Goal: Task Accomplishment & Management: Manage account settings

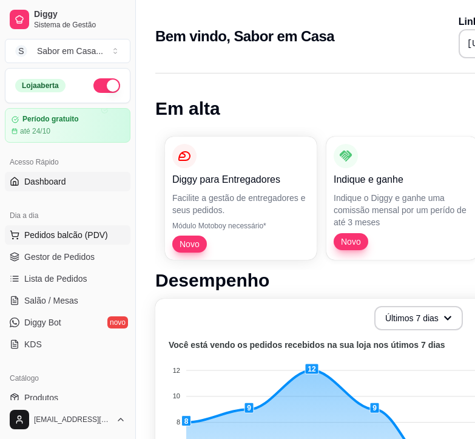
click at [47, 234] on span "Pedidos balcão (PDV)" at bounding box center [66, 235] width 84 height 12
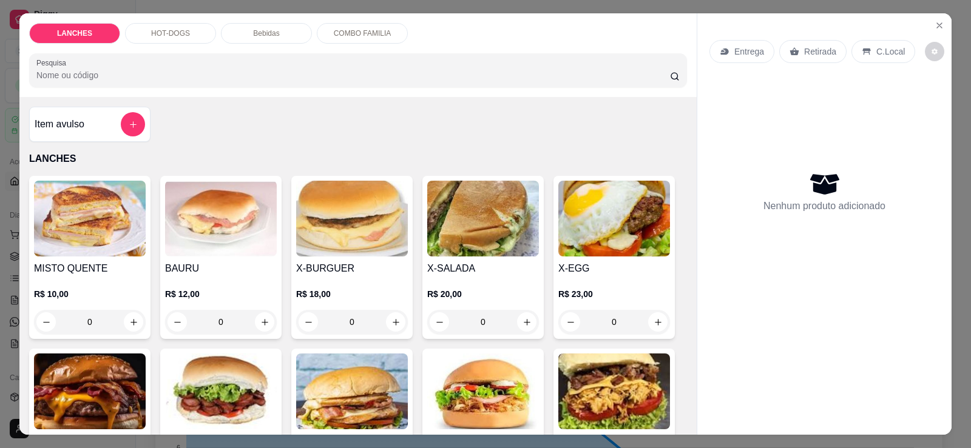
click at [146, 33] on div "HOT-DOGS" at bounding box center [170, 33] width 91 height 21
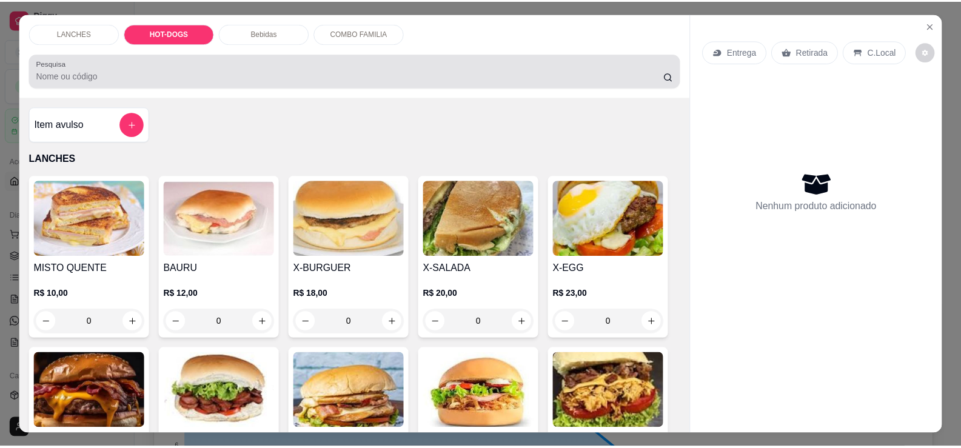
scroll to position [25, 0]
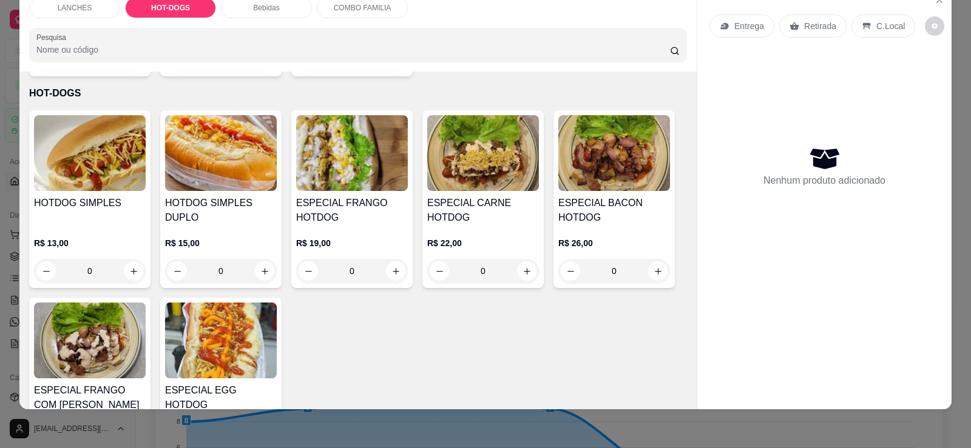
click at [474, 200] on h4 "ESPECIAL CARNE HOTDOG" at bounding box center [483, 210] width 112 height 29
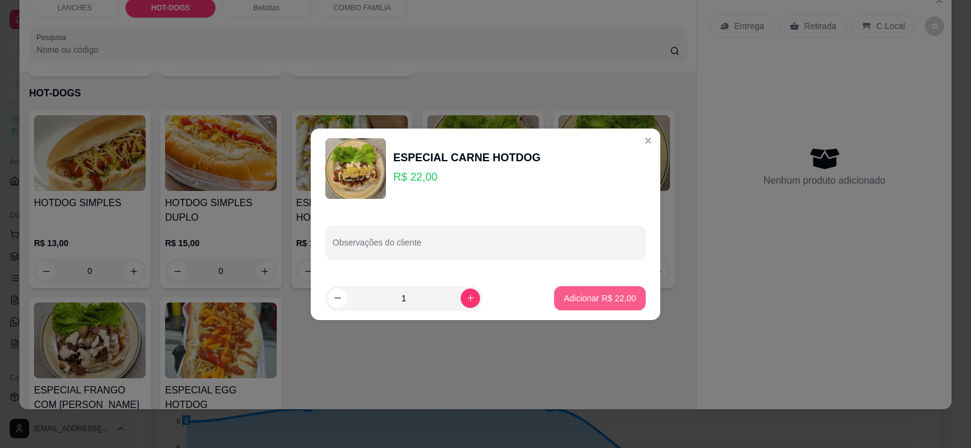
click at [474, 301] on p "Adicionar R$ 22,00" at bounding box center [600, 298] width 72 height 12
type input "1"
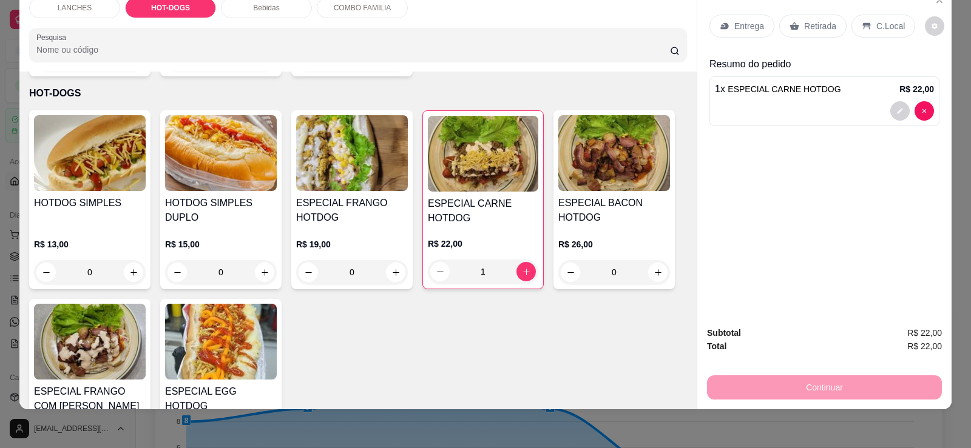
click at [474, 22] on p "Retirada" at bounding box center [820, 26] width 32 height 12
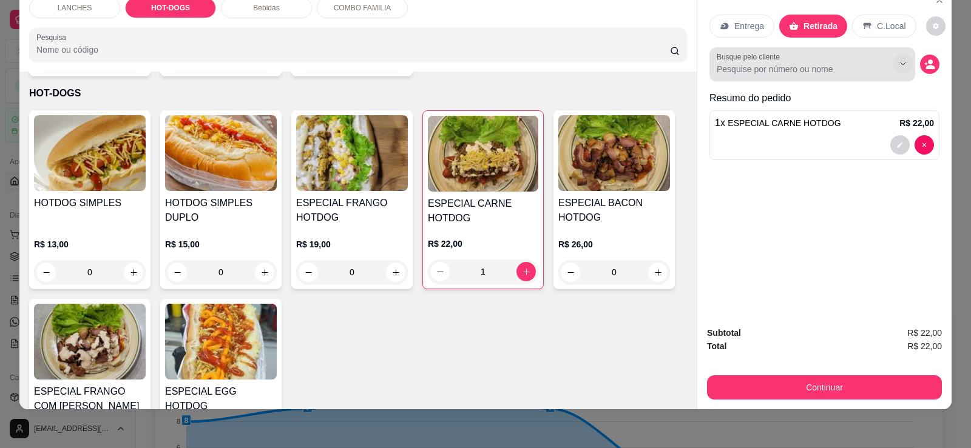
click at [474, 64] on icon "Show suggestions" at bounding box center [903, 64] width 10 height 10
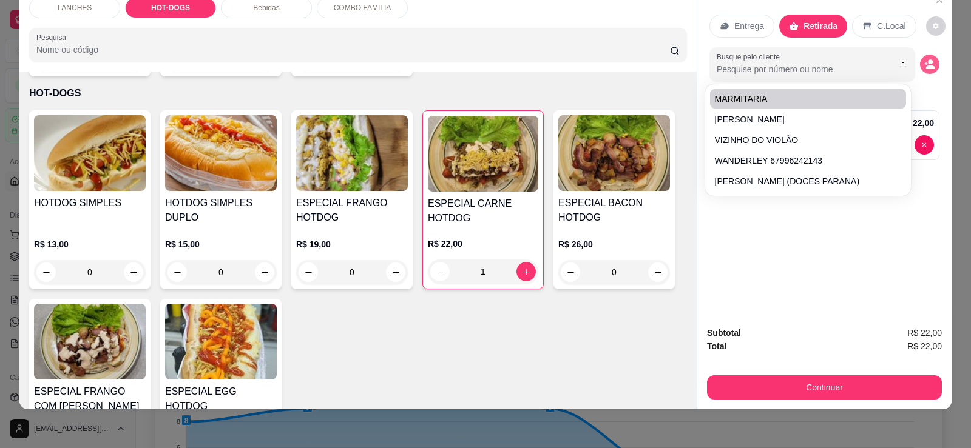
click at [474, 61] on circle "decrease-product-quantity" at bounding box center [929, 61] width 5 height 5
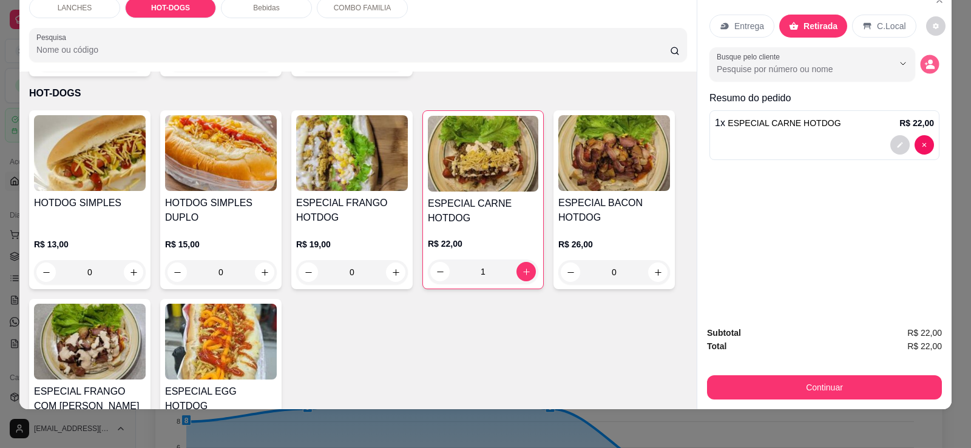
click at [474, 60] on icon "decrease-product-quantity" at bounding box center [929, 64] width 10 height 10
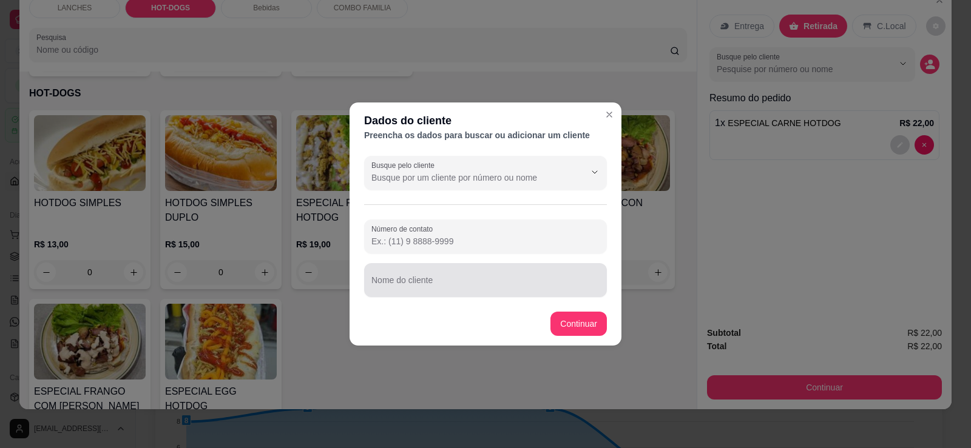
click at [406, 286] on input "Nome do cliente" at bounding box center [485, 285] width 228 height 12
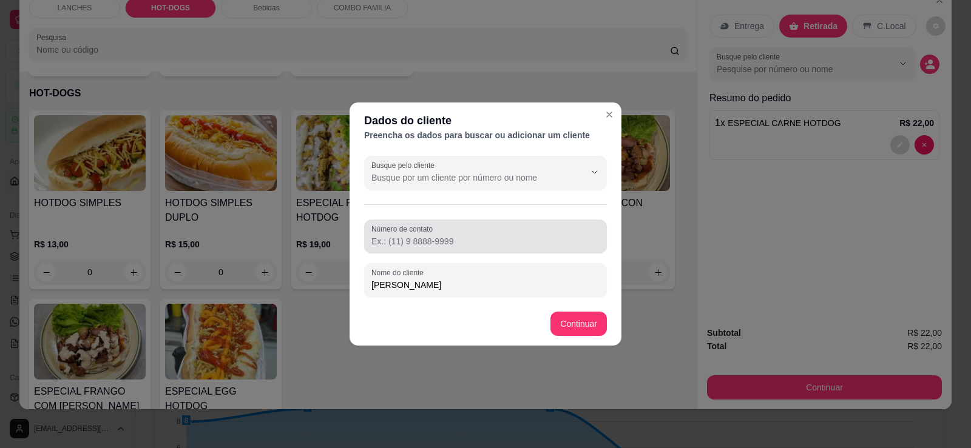
type input "[PERSON_NAME]"
click at [463, 247] on input "Número de contato" at bounding box center [485, 241] width 228 height 12
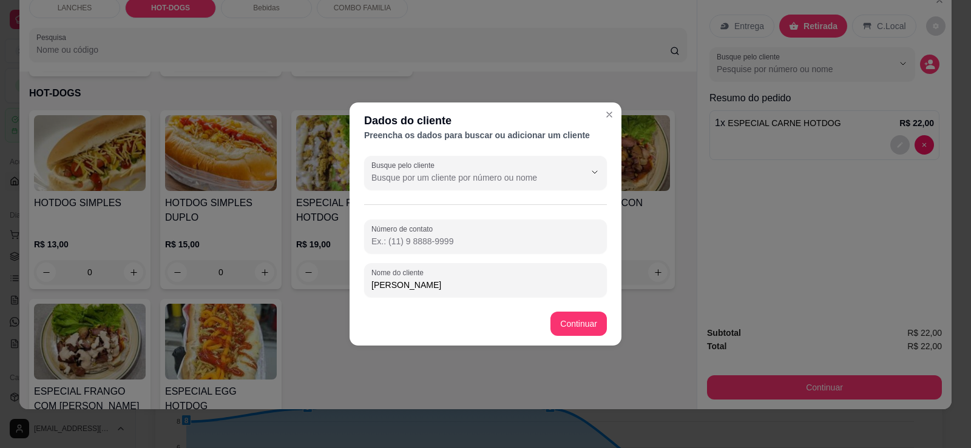
drag, startPoint x: 426, startPoint y: 233, endPoint x: 407, endPoint y: 286, distance: 56.6
drag, startPoint x: 407, startPoint y: 286, endPoint x: 406, endPoint y: 237, distance: 49.8
drag, startPoint x: 406, startPoint y: 237, endPoint x: 395, endPoint y: 237, distance: 10.3
paste input "556 79693-4645"
drag, startPoint x: 379, startPoint y: 242, endPoint x: 362, endPoint y: 242, distance: 17.6
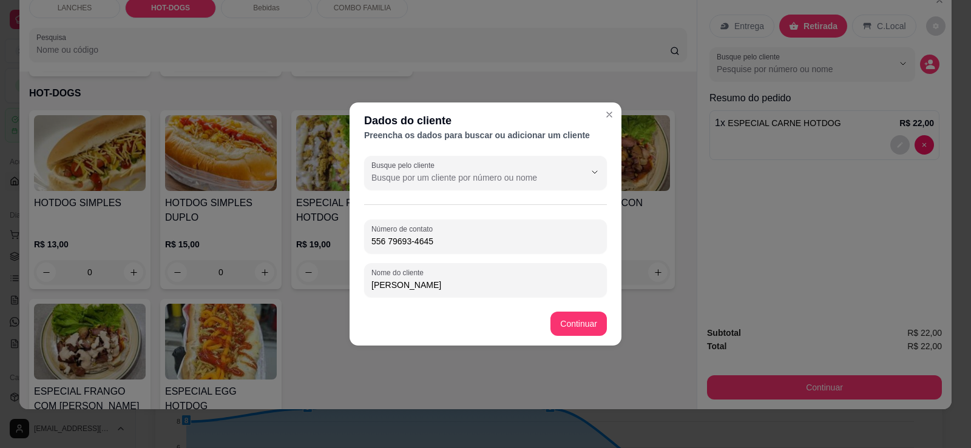
click at [362, 242] on div "Busque pelo cliente Número de contato 556 79693-4645 Nome do cliente [PERSON_NA…" at bounding box center [485, 226] width 272 height 151
click at [396, 243] on input "[PHONE_NUMBER]" at bounding box center [485, 241] width 228 height 12
click at [392, 242] on input "[PHONE_NUMBER]" at bounding box center [485, 241] width 228 height 12
type input "[PHONE_NUMBER]"
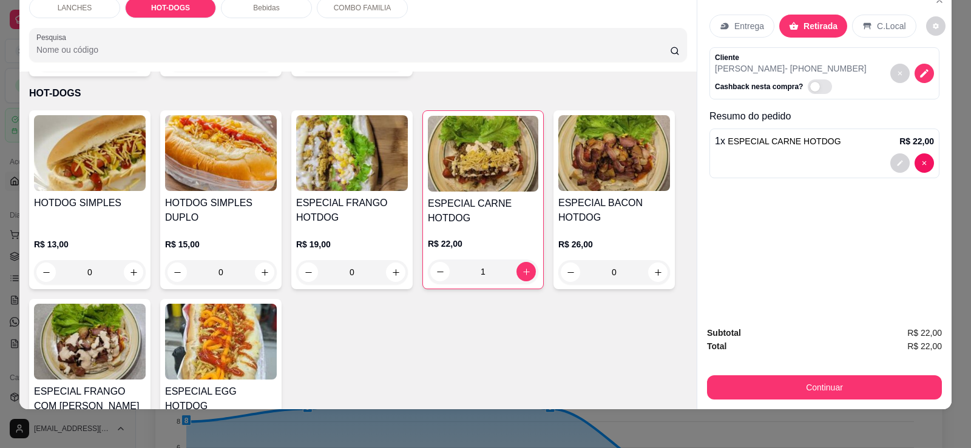
click at [474, 20] on div "Entrega" at bounding box center [741, 26] width 65 height 23
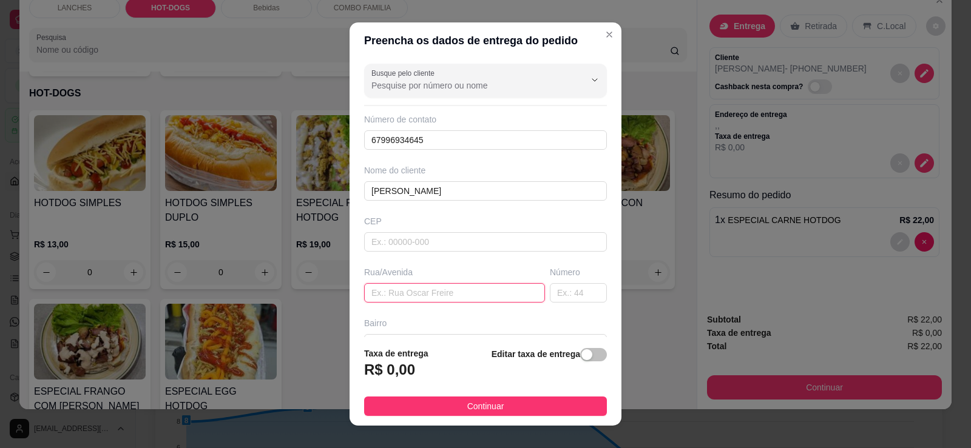
click at [400, 289] on input "text" at bounding box center [454, 292] width 181 height 19
type input "[GEOGRAPHIC_DATA] 1678"
drag, startPoint x: 573, startPoint y: 354, endPoint x: 520, endPoint y: 366, distance: 54.1
click at [474, 354] on div "button" at bounding box center [586, 354] width 11 height 11
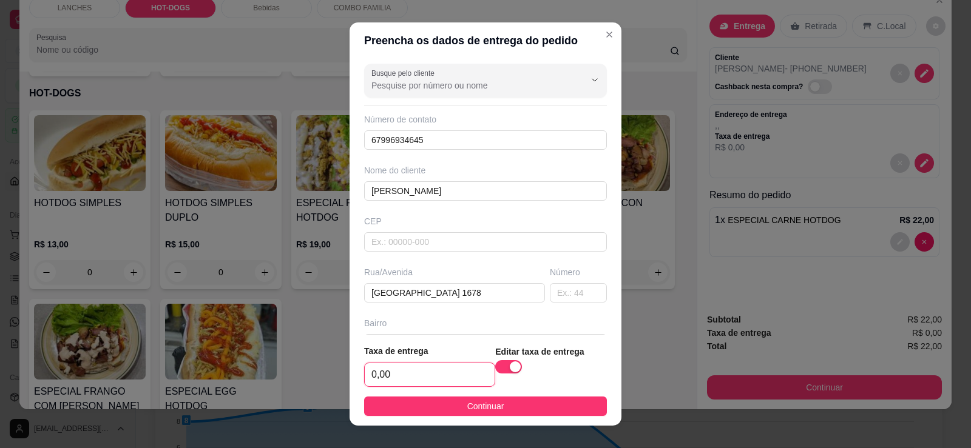
click at [372, 373] on input "0,00" at bounding box center [430, 374] width 130 height 23
type input "8,00"
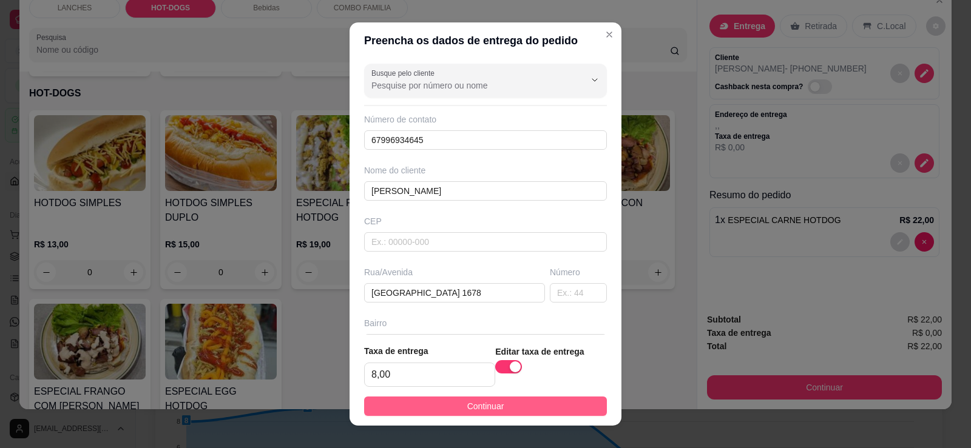
click at [474, 407] on button "Continuar" at bounding box center [485, 406] width 243 height 19
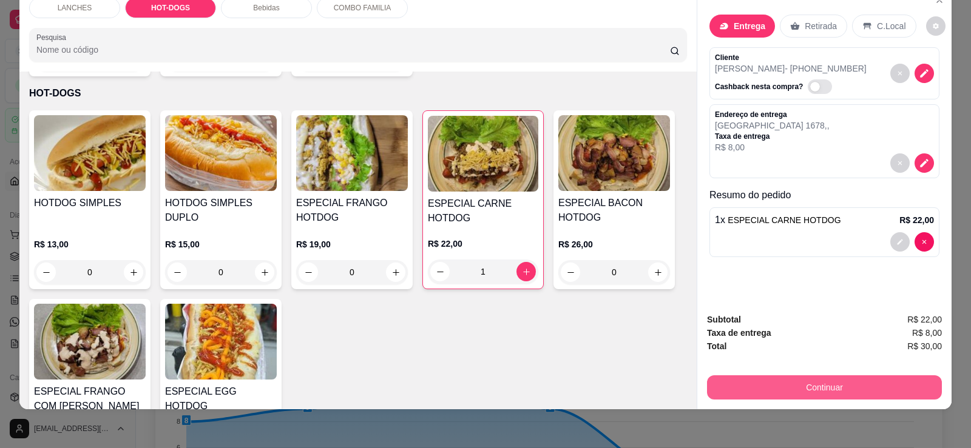
click at [474, 383] on button "Continuar" at bounding box center [824, 387] width 235 height 24
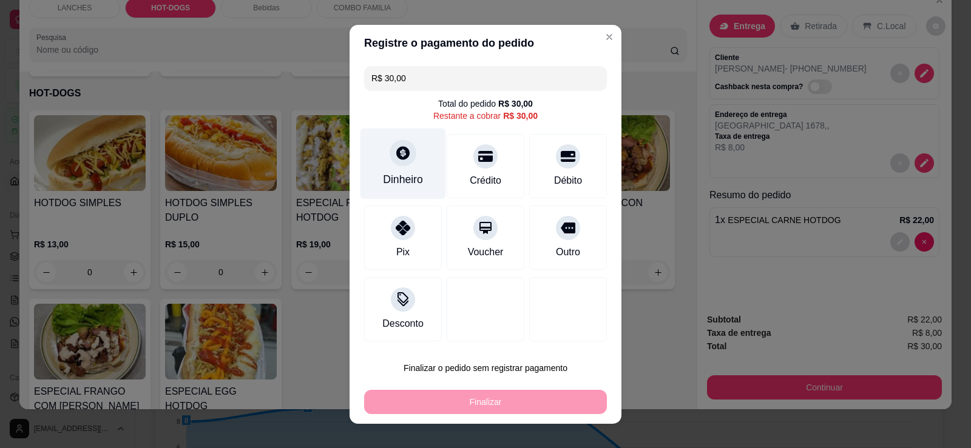
click at [404, 172] on div "Dinheiro" at bounding box center [403, 180] width 40 height 16
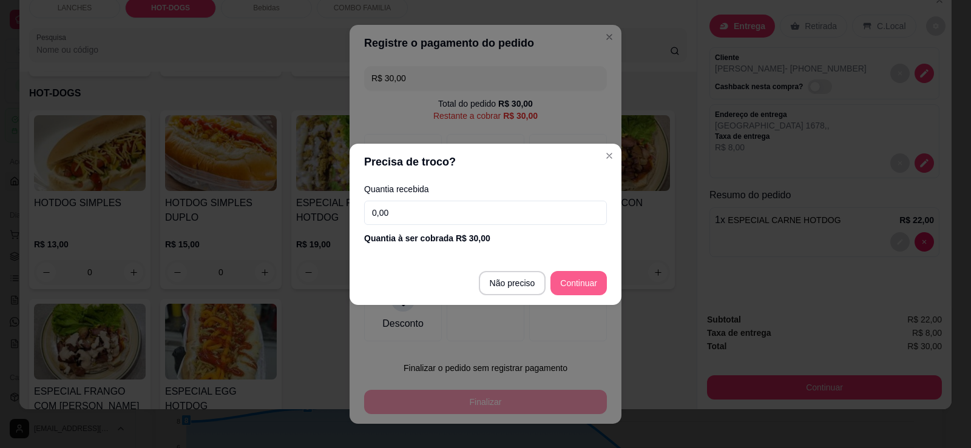
type input "R$ 0,00"
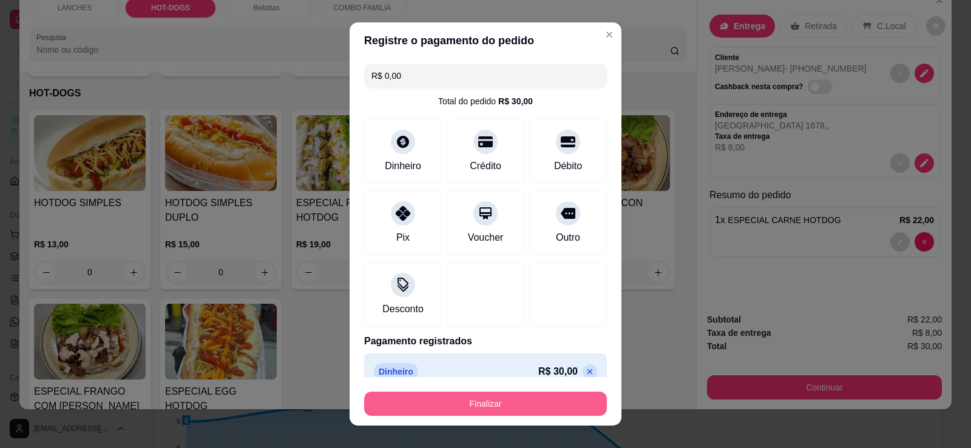
click at [474, 413] on button "Finalizar" at bounding box center [485, 404] width 243 height 24
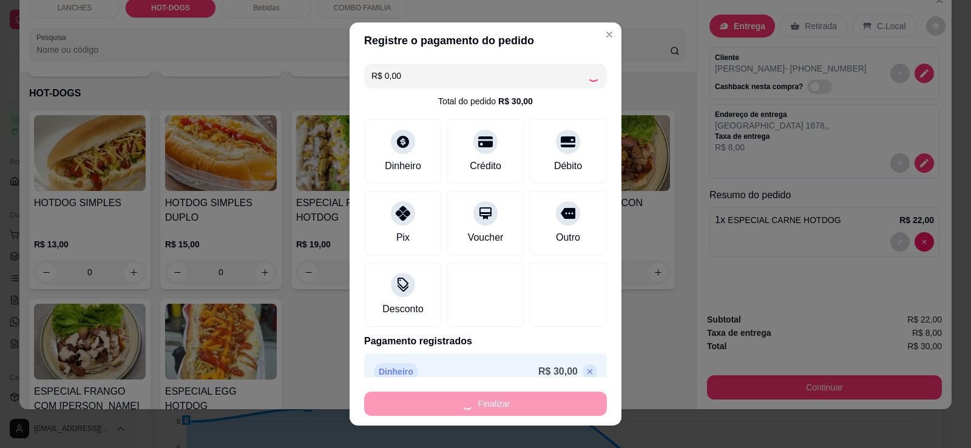
type input "0"
type input "-R$ 30,00"
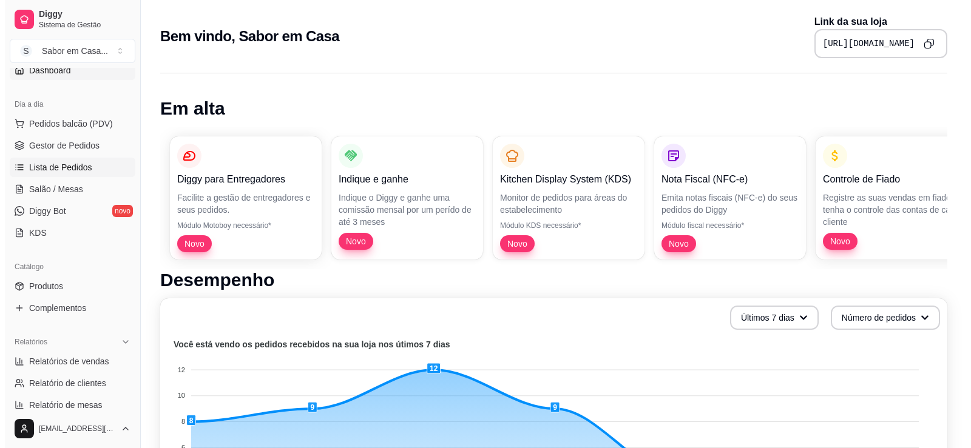
scroll to position [121, 0]
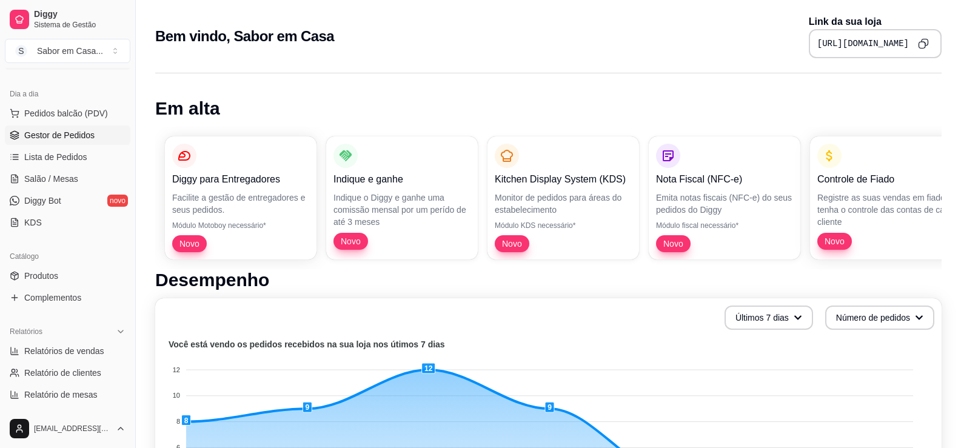
click at [88, 133] on span "Gestor de Pedidos" at bounding box center [59, 135] width 70 height 12
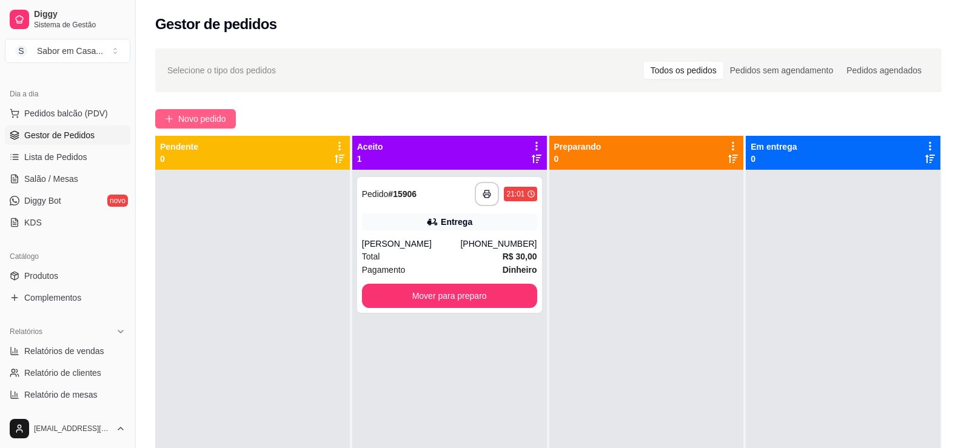
click at [203, 127] on button "Novo pedido" at bounding box center [195, 118] width 81 height 19
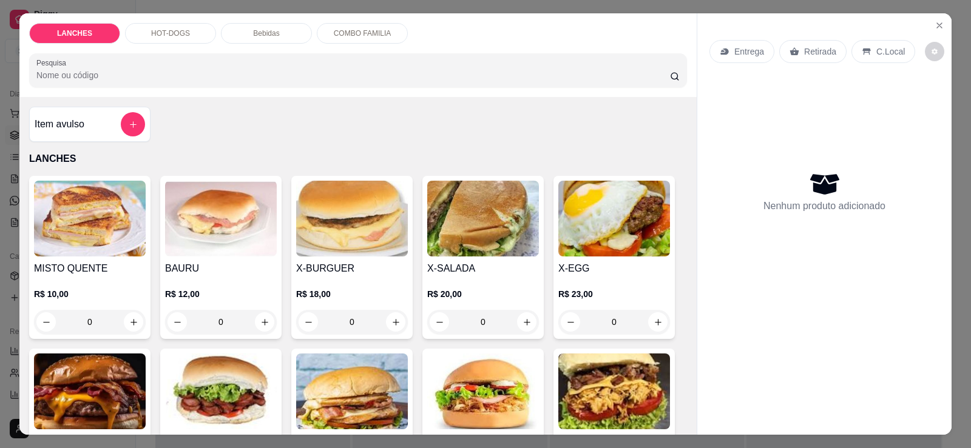
click at [62, 218] on img at bounding box center [90, 219] width 112 height 76
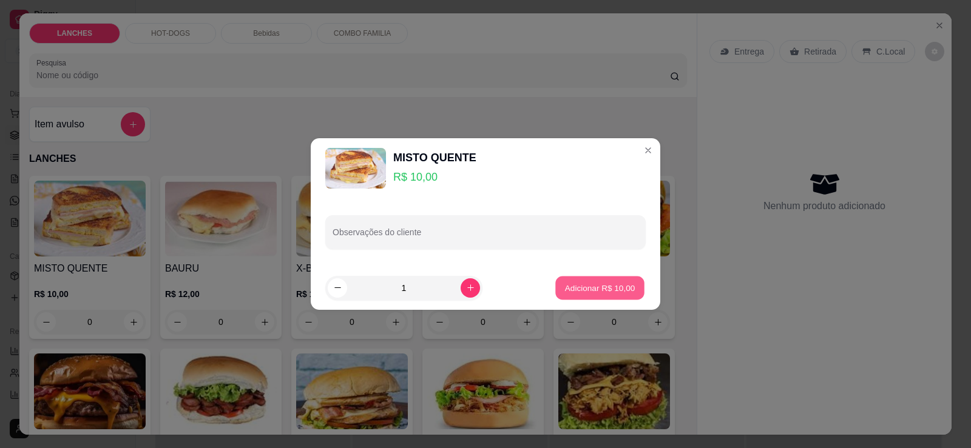
click at [474, 292] on p "Adicionar R$ 10,00" at bounding box center [600, 288] width 70 height 12
type input "1"
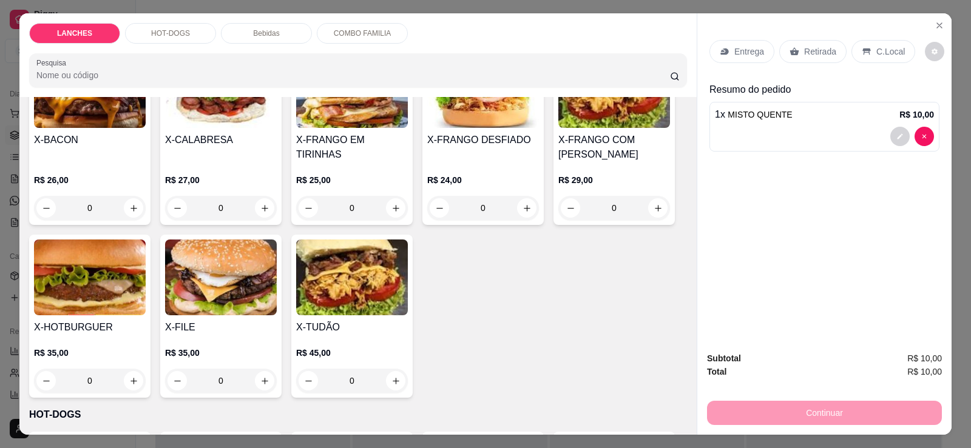
scroll to position [364, 0]
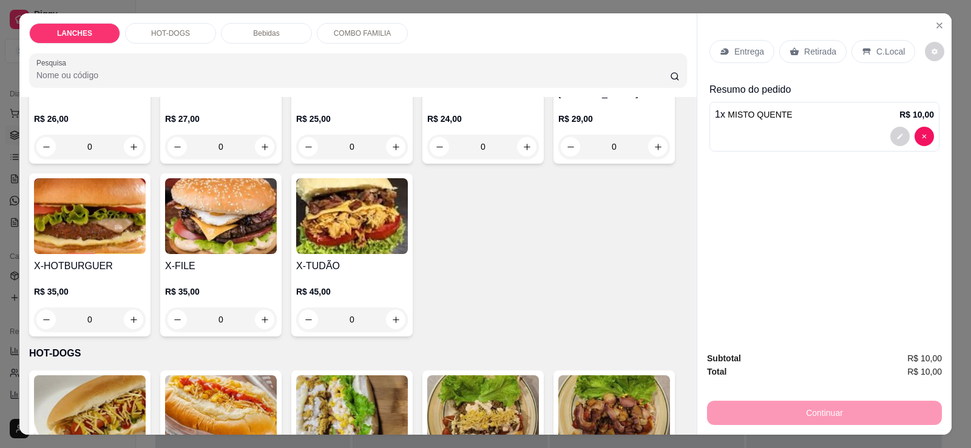
click at [217, 231] on img at bounding box center [221, 216] width 112 height 76
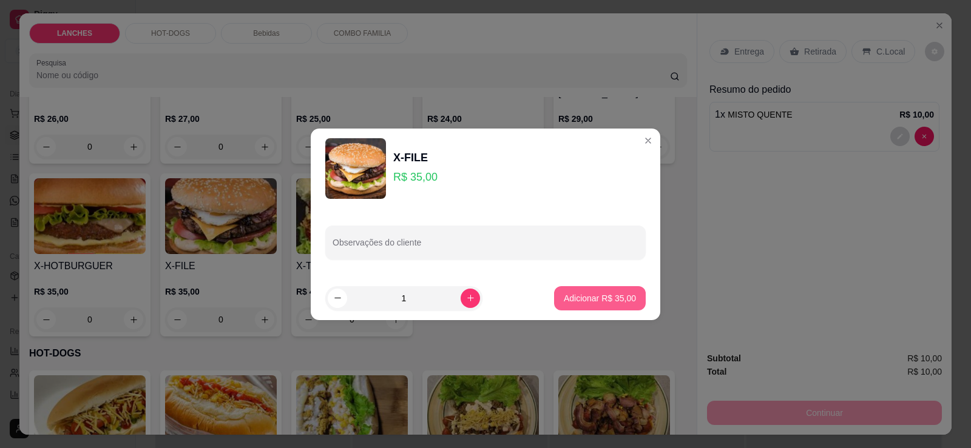
click at [474, 292] on p "Adicionar R$ 35,00" at bounding box center [600, 298] width 72 height 12
type input "1"
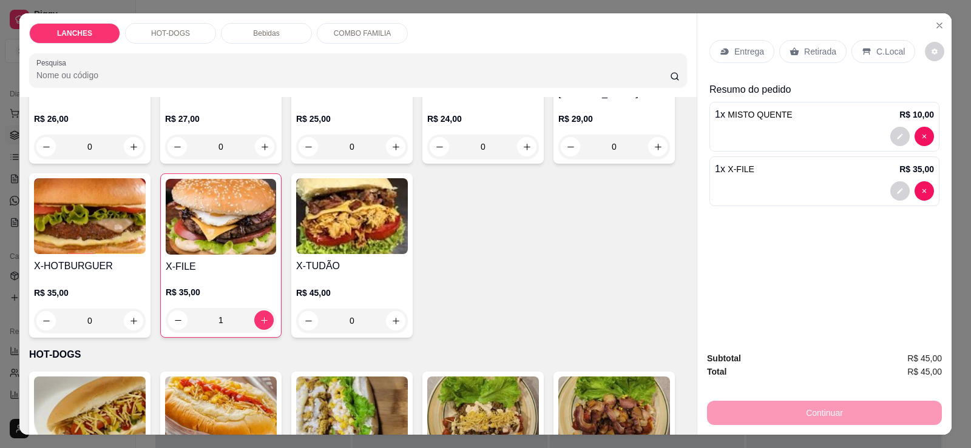
click at [474, 292] on div "MISTO QUENTE R$ 10,00 1 BAURU R$ 12,00 0 X-BURGUER R$ 18,00 0 X-SALADA R$ 20,00…" at bounding box center [358, 75] width 658 height 526
click at [474, 193] on button "decrease-product-quantity" at bounding box center [899, 190] width 19 height 19
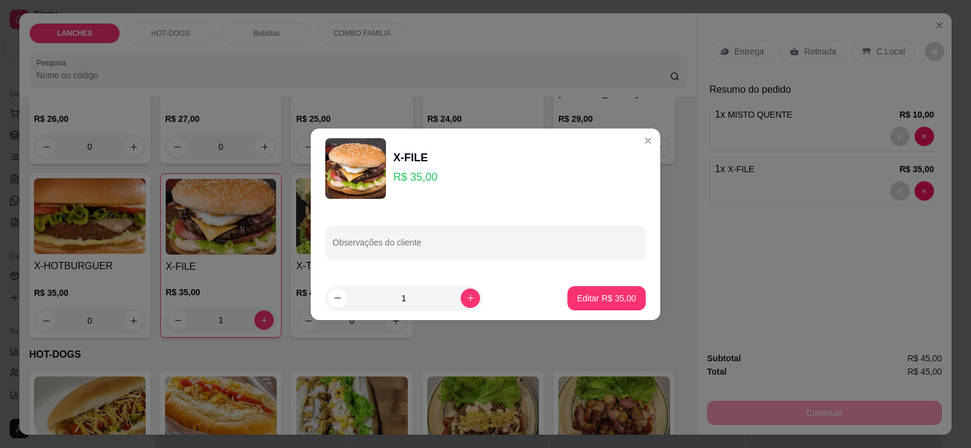
drag, startPoint x: 443, startPoint y: 171, endPoint x: 424, endPoint y: 177, distance: 20.3
click at [439, 173] on div "X-FILE R$ 35,00" at bounding box center [485, 168] width 320 height 61
click at [406, 180] on p "R$ 35,00" at bounding box center [415, 177] width 44 height 17
click at [414, 180] on p "R$ 35,00" at bounding box center [415, 177] width 44 height 17
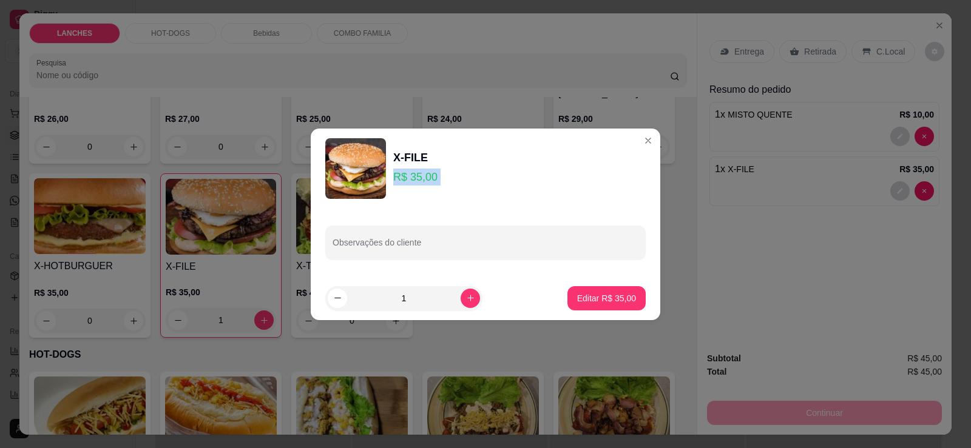
click at [414, 180] on p "R$ 35,00" at bounding box center [415, 177] width 44 height 17
click at [420, 179] on p "R$ 35,00" at bounding box center [415, 177] width 44 height 17
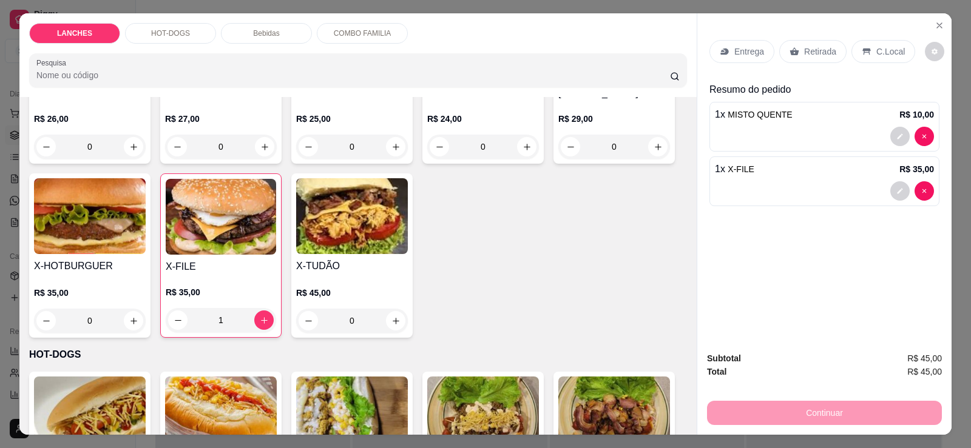
click at [253, 33] on p "Bebidas" at bounding box center [266, 34] width 26 height 10
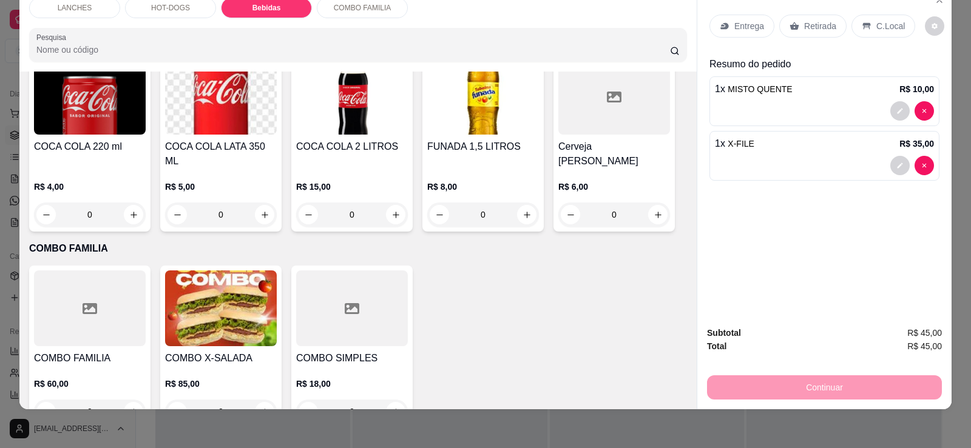
scroll to position [873, 0]
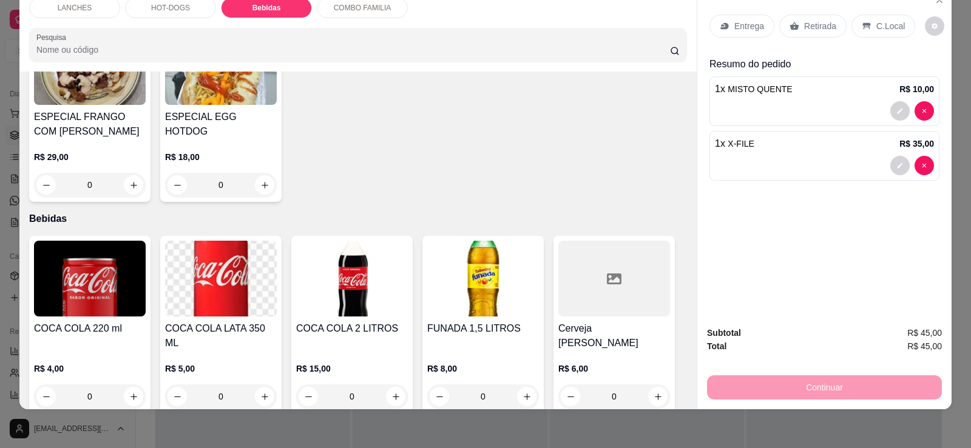
click at [200, 251] on img at bounding box center [221, 279] width 112 height 76
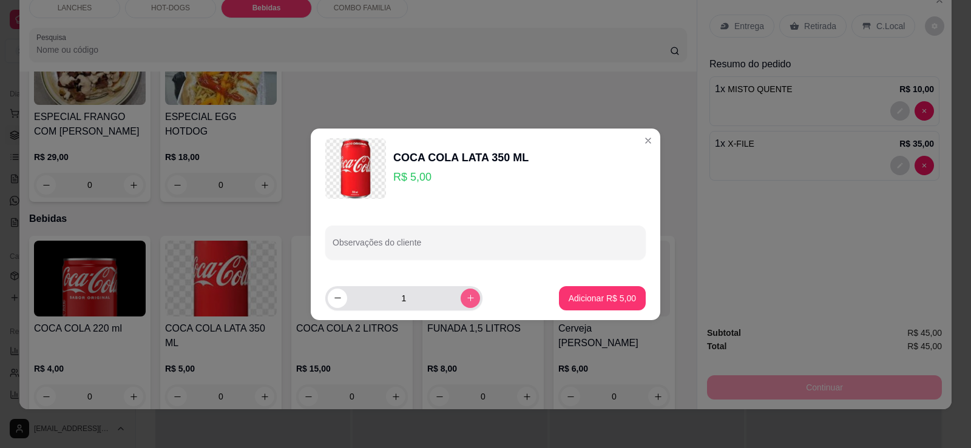
click at [460, 301] on button "increase-product-quantity" at bounding box center [469, 298] width 19 height 19
type input "2"
click at [474, 302] on p "Adicionar R$ 10,00" at bounding box center [600, 298] width 70 height 12
type input "2"
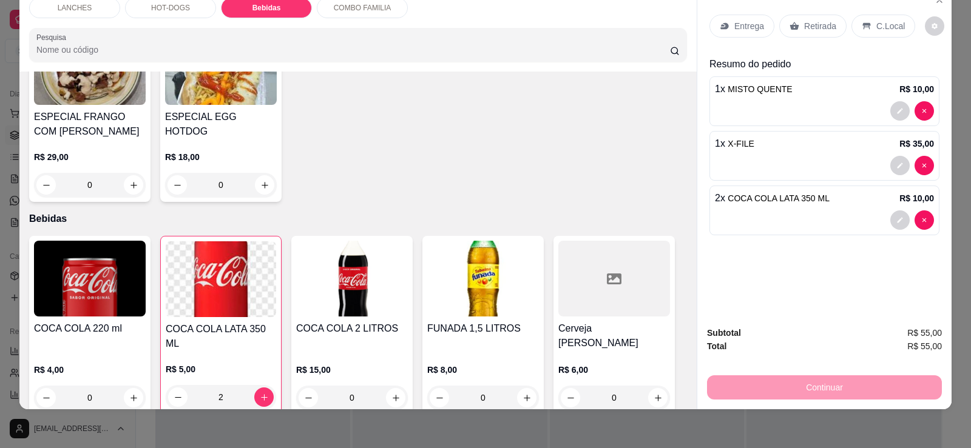
click at [474, 23] on p "Entrega" at bounding box center [749, 26] width 30 height 12
click at [474, 24] on icon at bounding box center [794, 26] width 10 height 10
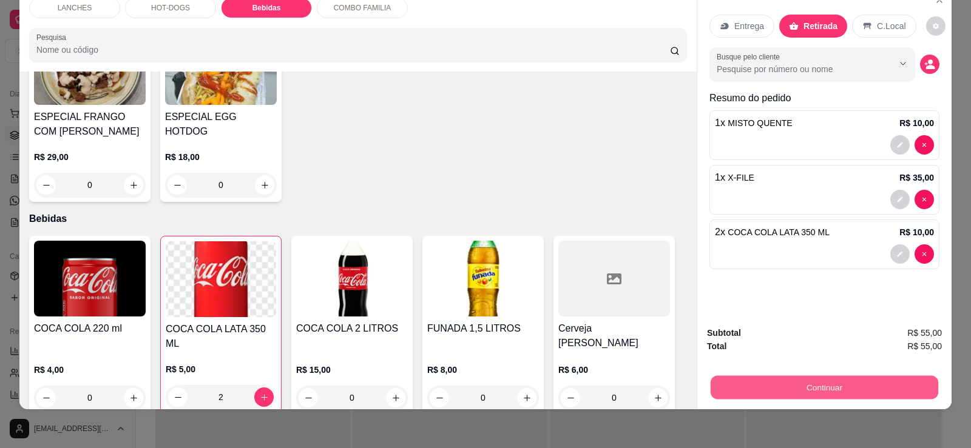
click at [474, 388] on button "Continuar" at bounding box center [823, 387] width 227 height 24
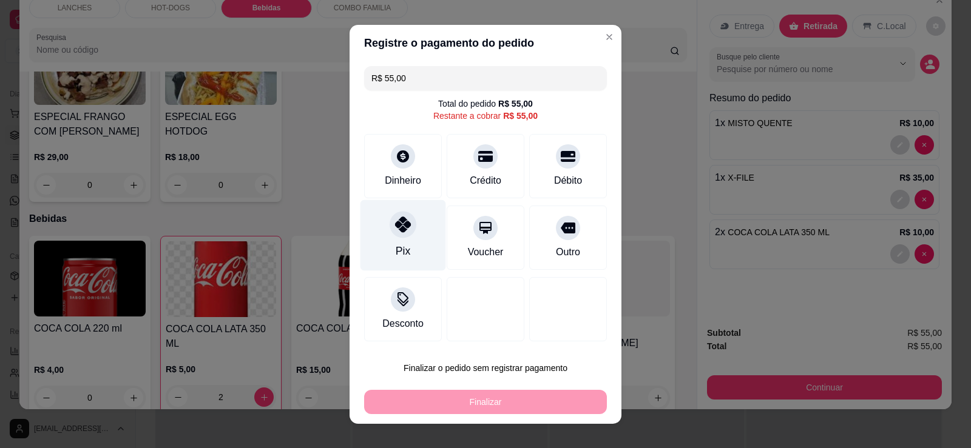
click at [400, 231] on icon at bounding box center [403, 225] width 16 height 16
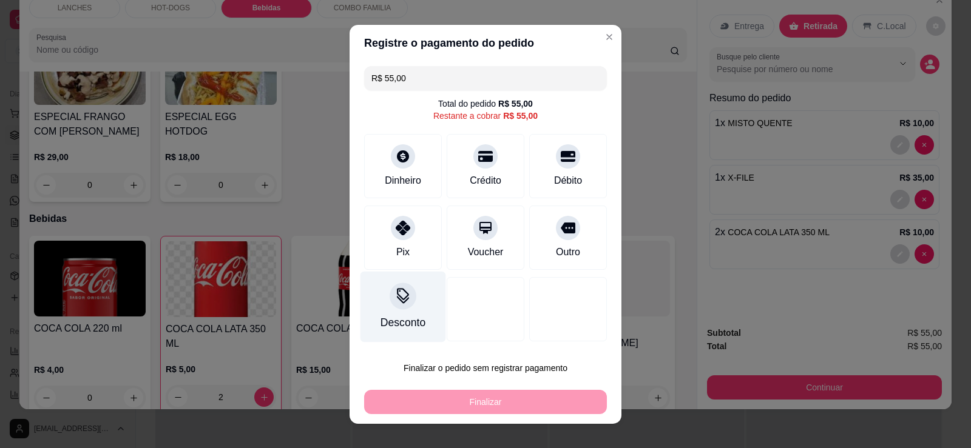
type input "R$ 0,00"
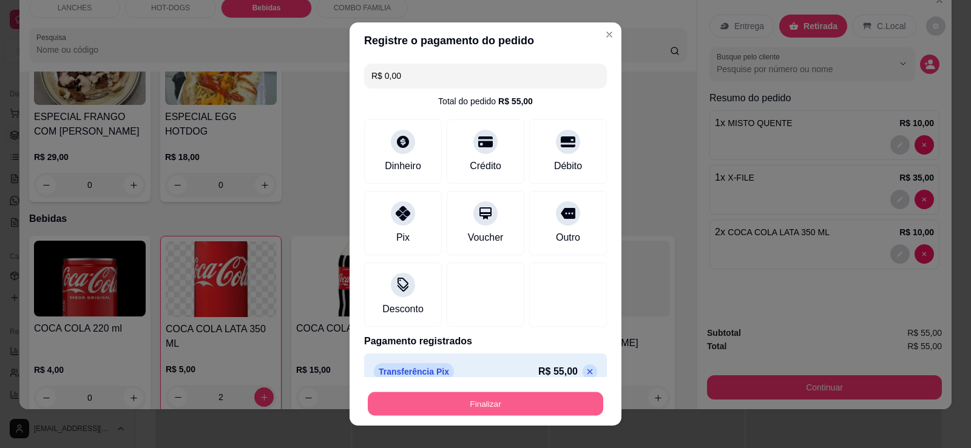
click at [446, 407] on button "Finalizar" at bounding box center [485, 404] width 235 height 24
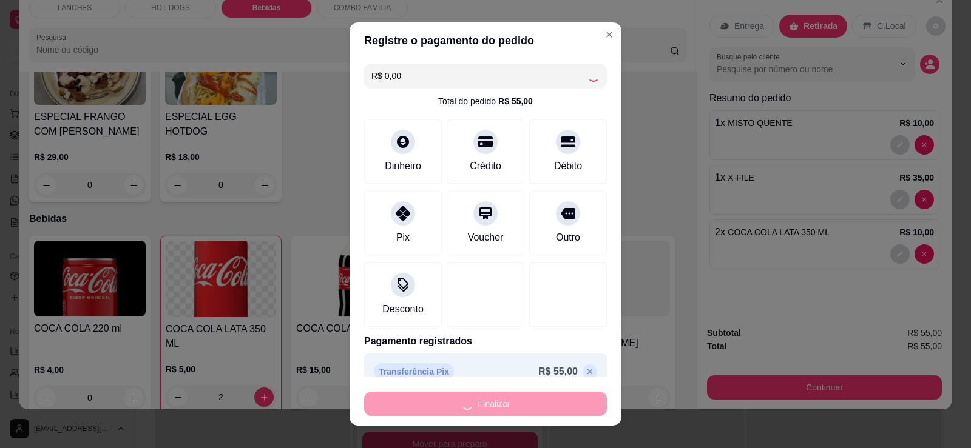
type input "0"
type input "-R$ 55,00"
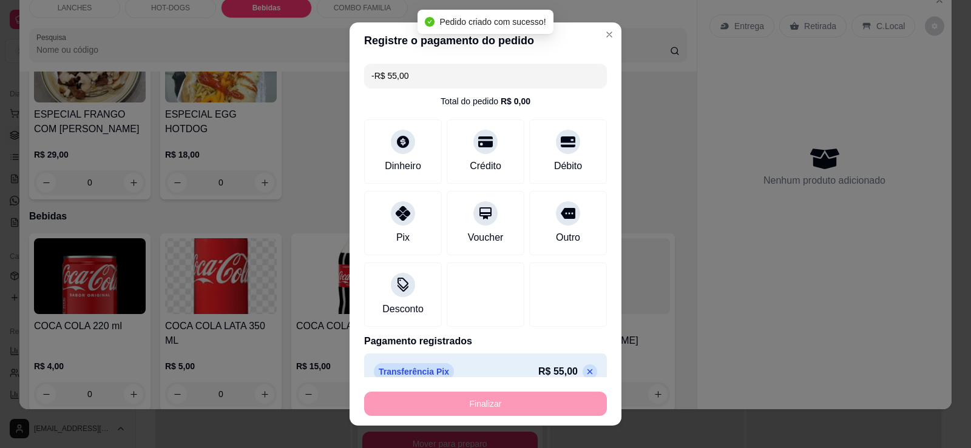
scroll to position [871, 0]
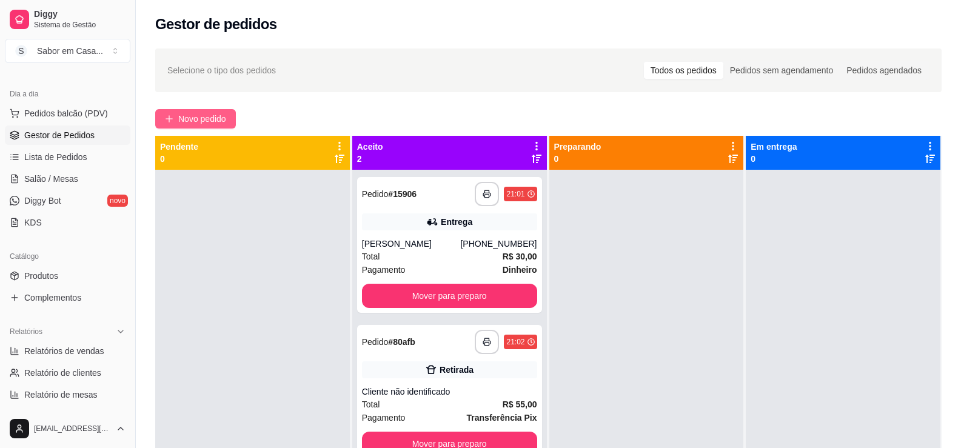
click at [191, 125] on span "Novo pedido" at bounding box center [202, 118] width 48 height 13
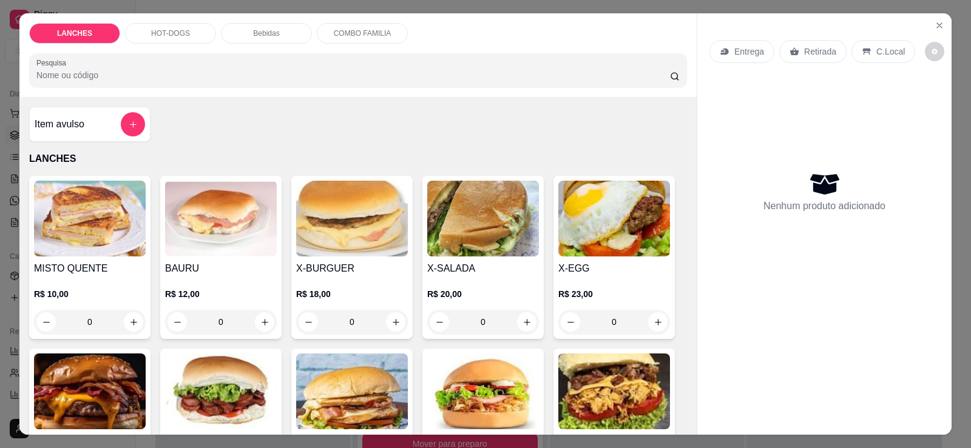
click at [250, 27] on div "Bebidas" at bounding box center [266, 33] width 91 height 21
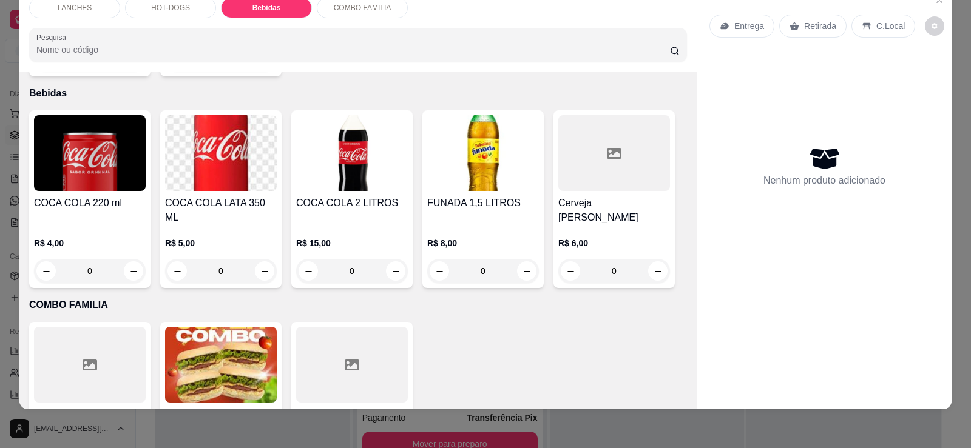
click at [240, 160] on img at bounding box center [221, 153] width 112 height 76
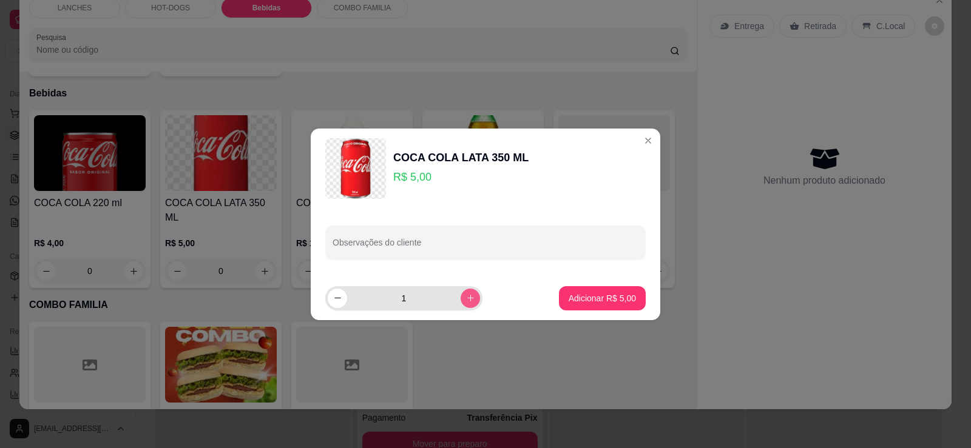
click at [460, 306] on button "increase-product-quantity" at bounding box center [469, 298] width 19 height 19
type input "2"
click at [474, 303] on p "Adicionar R$ 10,00" at bounding box center [600, 298] width 72 height 12
type input "2"
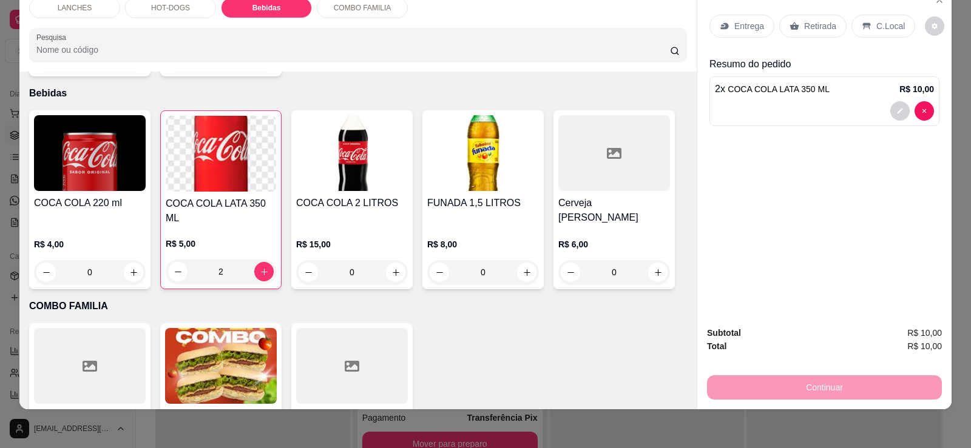
click at [474, 21] on p "Retirada" at bounding box center [820, 26] width 32 height 12
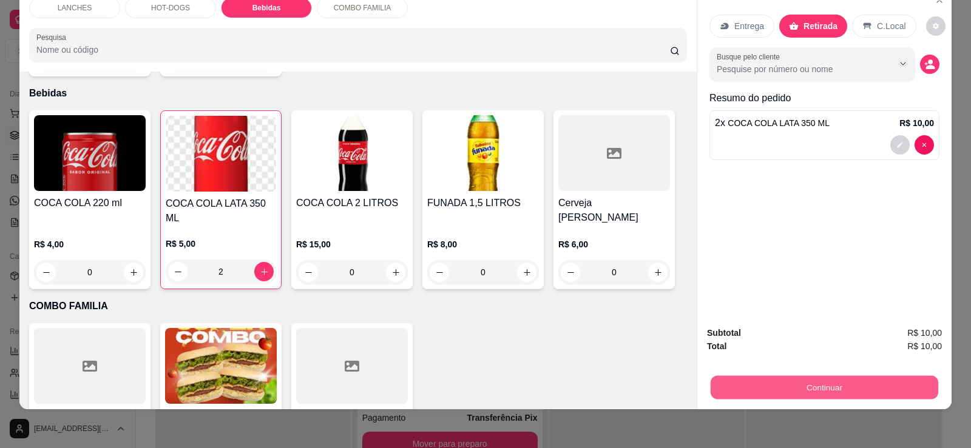
click at [474, 389] on button "Continuar" at bounding box center [823, 387] width 227 height 24
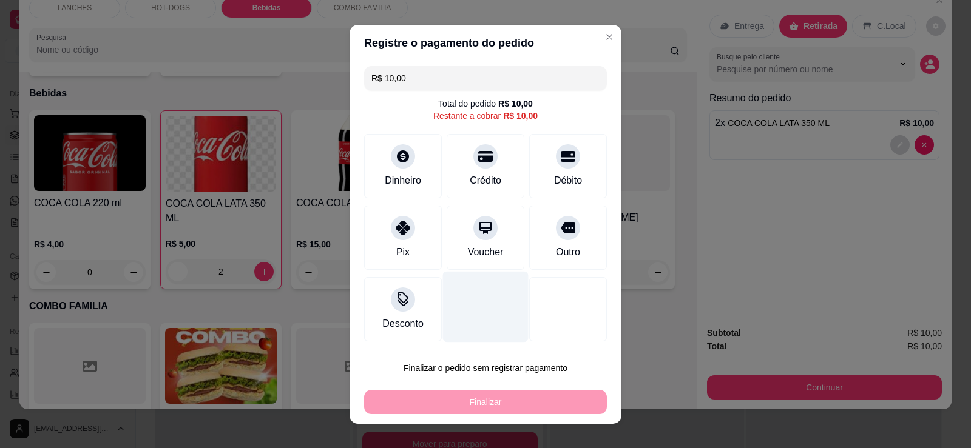
drag, startPoint x: 410, startPoint y: 244, endPoint x: 436, endPoint y: 283, distance: 47.3
click at [410, 245] on div "Pix" at bounding box center [403, 238] width 78 height 64
type input "R$ 0,00"
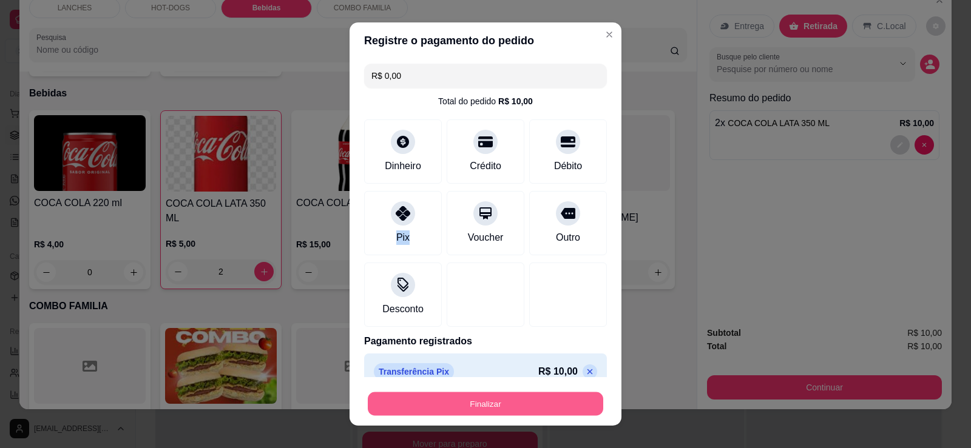
click at [467, 395] on button "Finalizar" at bounding box center [485, 404] width 235 height 24
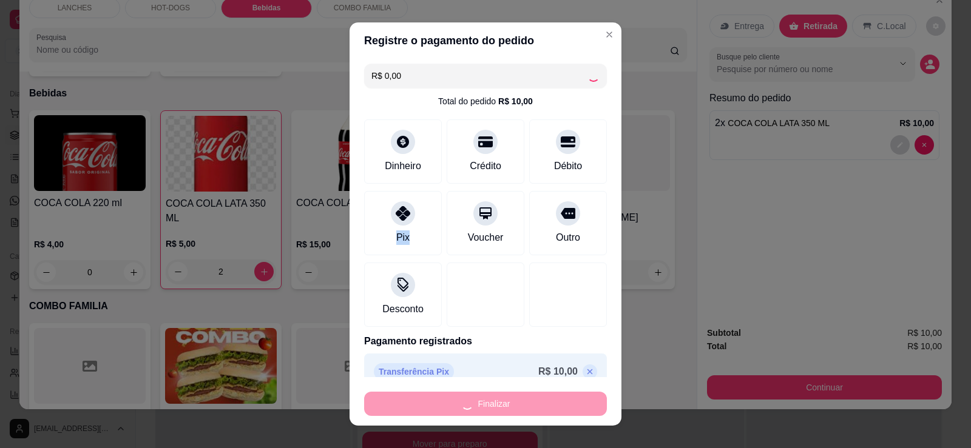
type input "0"
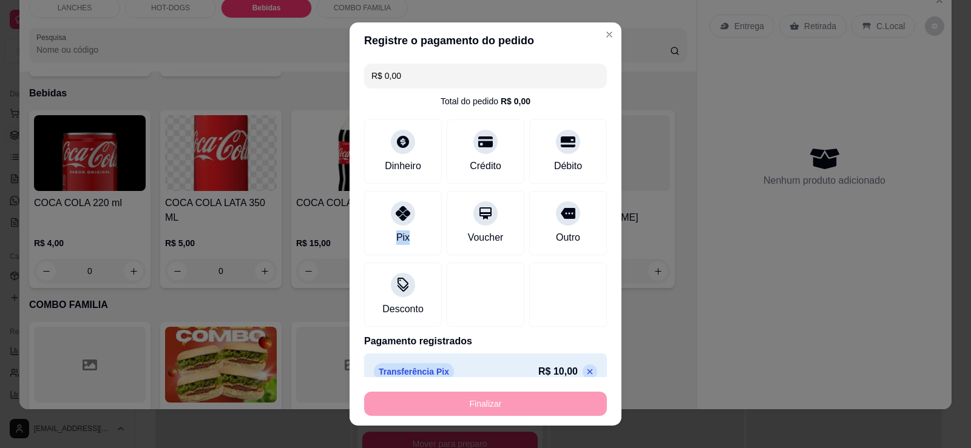
type input "-R$ 10,00"
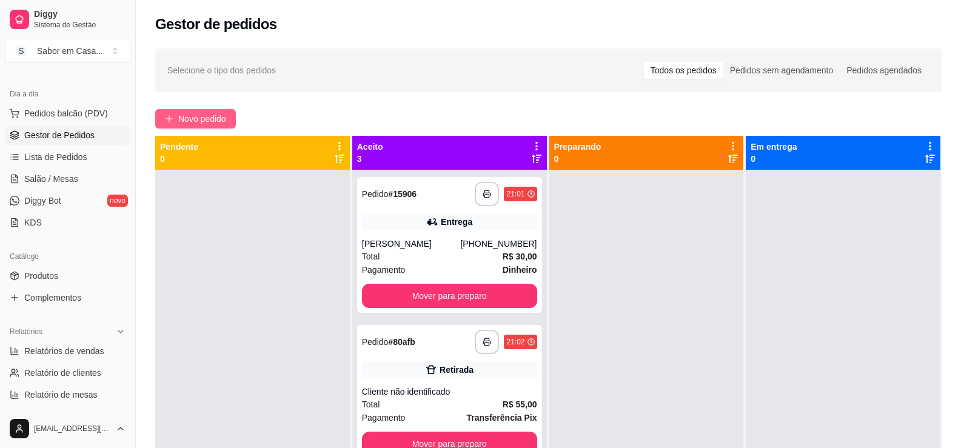
click at [194, 121] on span "Novo pedido" at bounding box center [202, 118] width 48 height 13
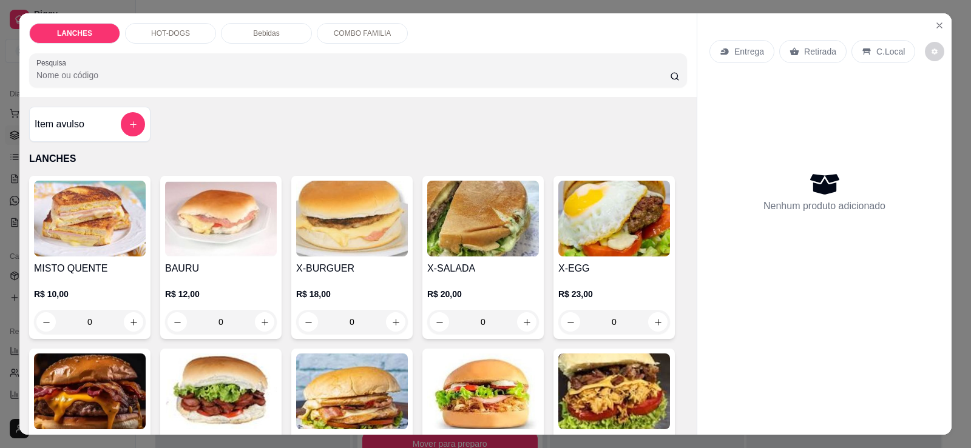
click at [474, 233] on img at bounding box center [483, 219] width 112 height 76
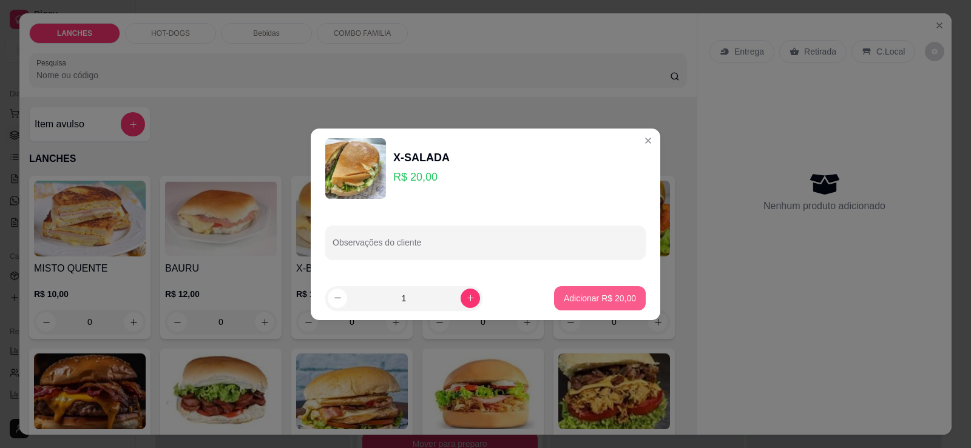
click at [474, 302] on p "Adicionar R$ 20,00" at bounding box center [600, 298] width 72 height 12
type input "1"
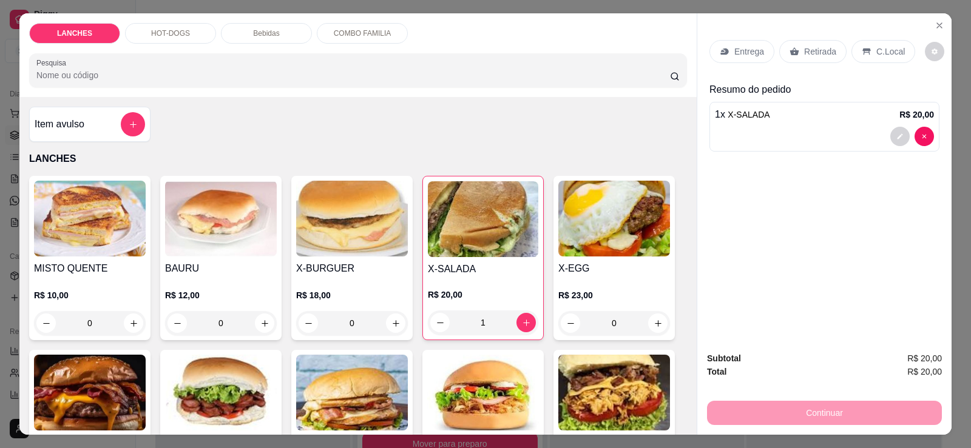
click at [474, 42] on div "Retirada" at bounding box center [812, 51] width 67 height 23
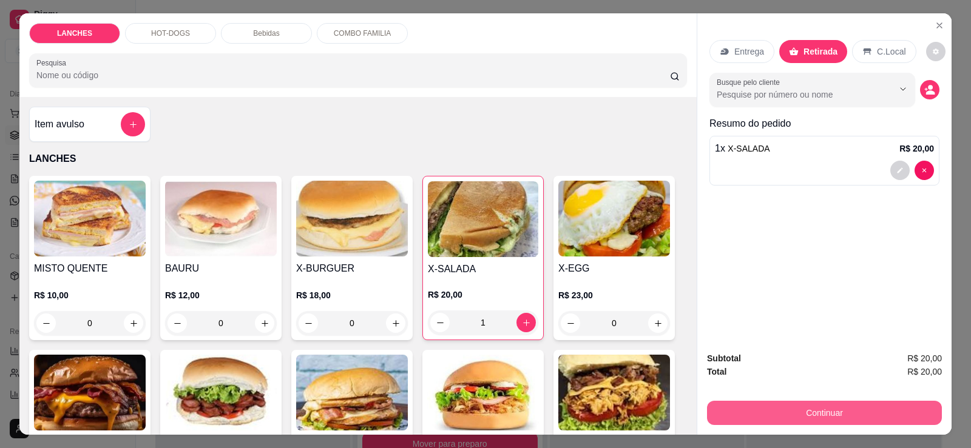
click at [474, 404] on button "Continuar" at bounding box center [824, 413] width 235 height 24
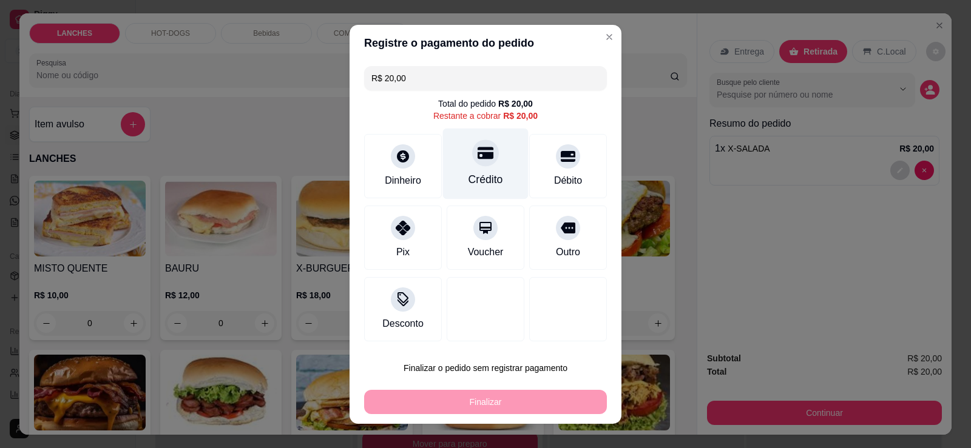
click at [474, 168] on div "Crédito" at bounding box center [486, 163] width 86 height 71
type input "R$ 0,00"
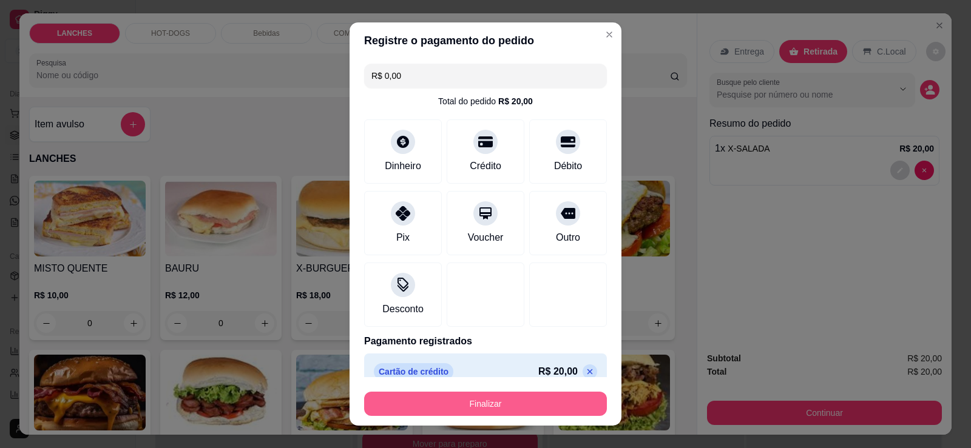
click at [474, 405] on button "Finalizar" at bounding box center [485, 404] width 243 height 24
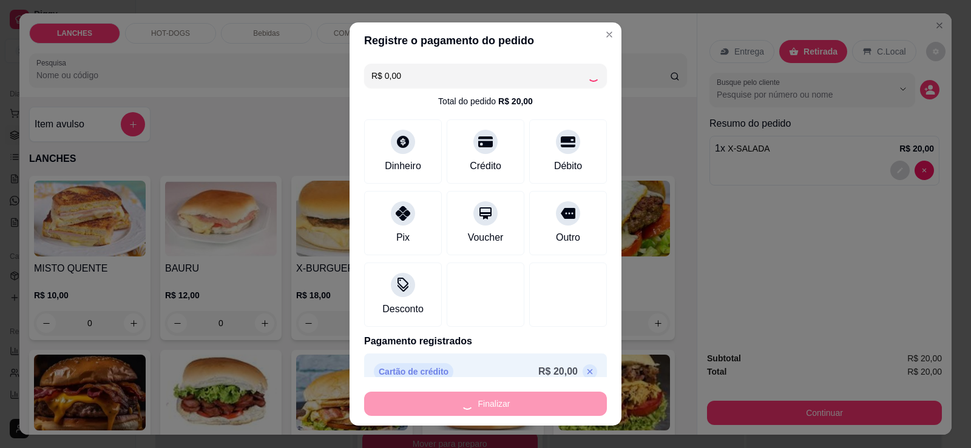
type input "0"
type input "-R$ 20,00"
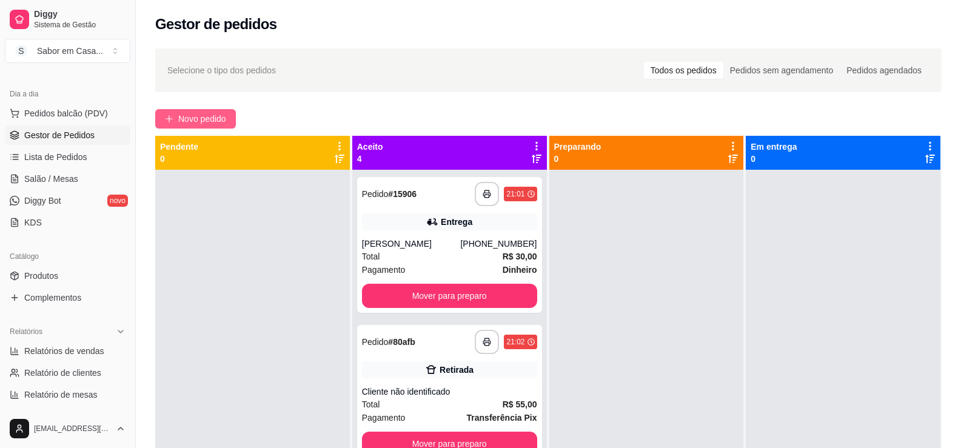
click at [177, 119] on button "Novo pedido" at bounding box center [195, 118] width 81 height 19
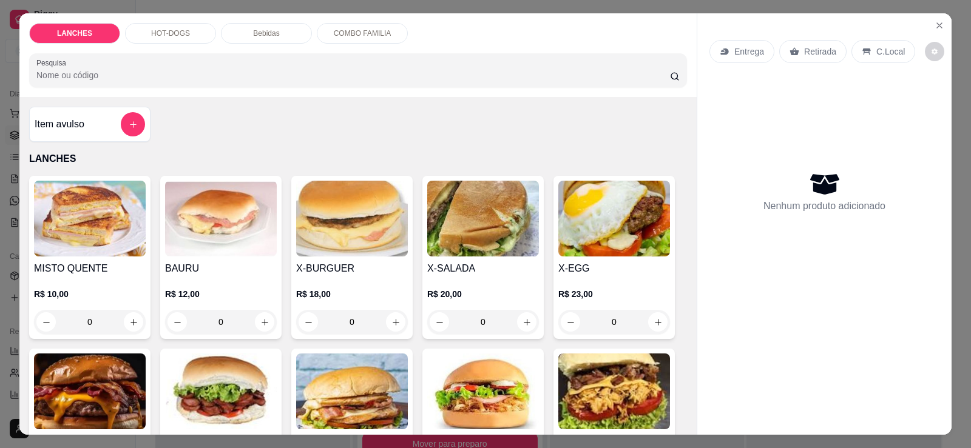
click at [156, 35] on p "HOT-DOGS" at bounding box center [170, 34] width 39 height 10
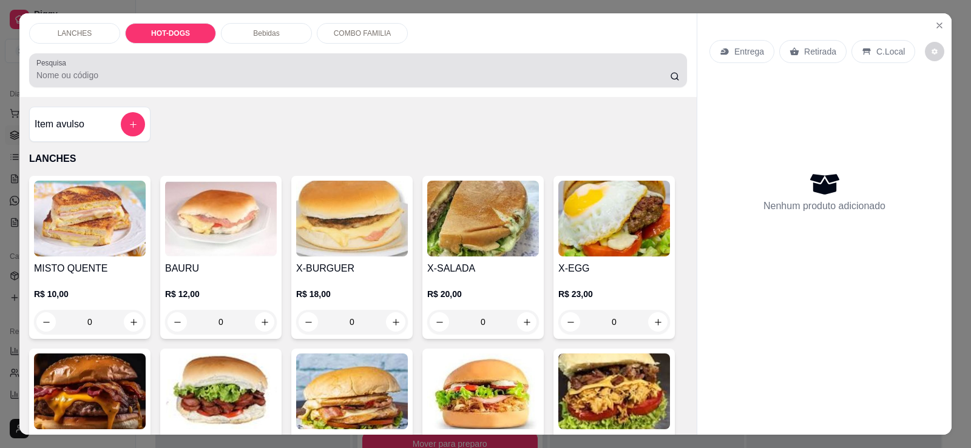
scroll to position [25, 0]
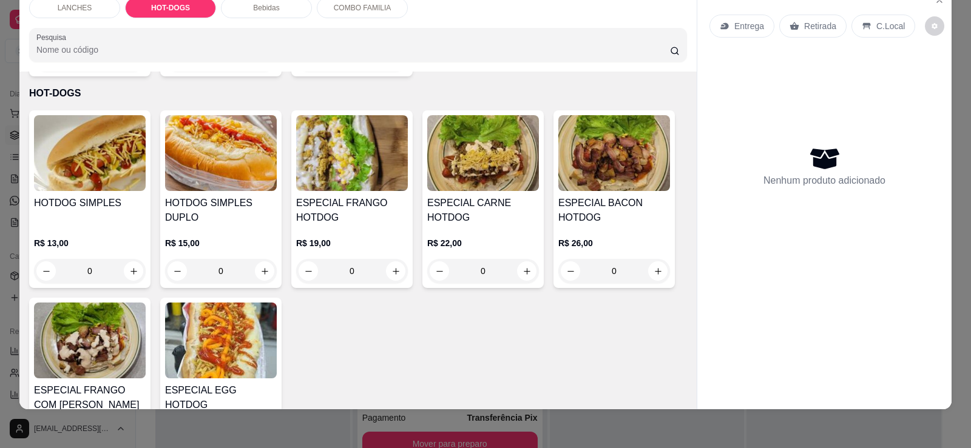
click at [198, 336] on img at bounding box center [221, 341] width 112 height 76
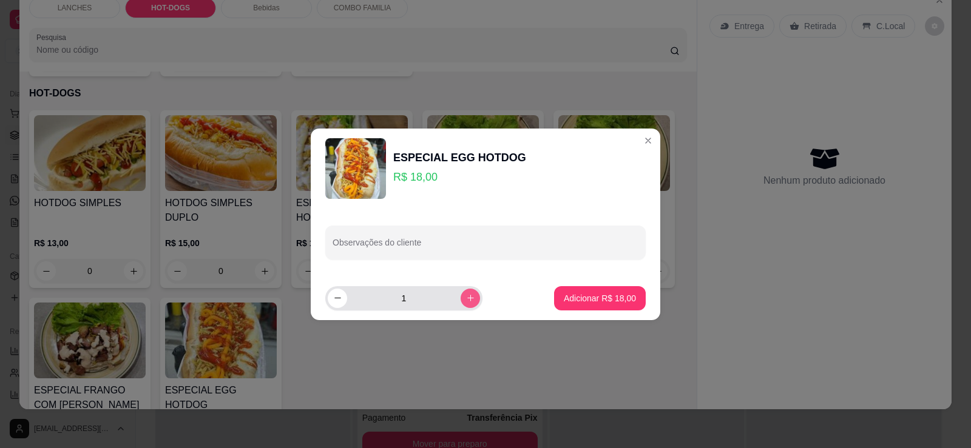
click at [460, 298] on button "increase-product-quantity" at bounding box center [469, 298] width 19 height 19
type input "2"
click at [474, 298] on p "Adicionar R$ 36,00" at bounding box center [600, 298] width 72 height 12
type input "2"
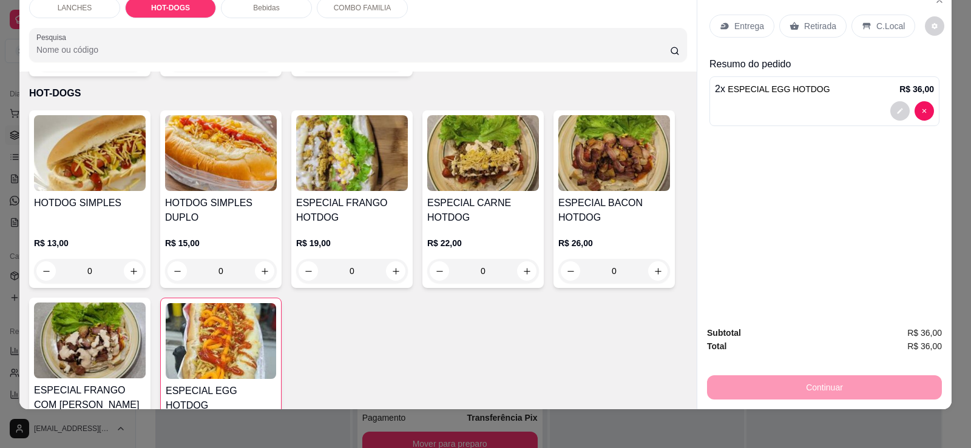
click at [474, 24] on p "Retirada" at bounding box center [820, 26] width 32 height 12
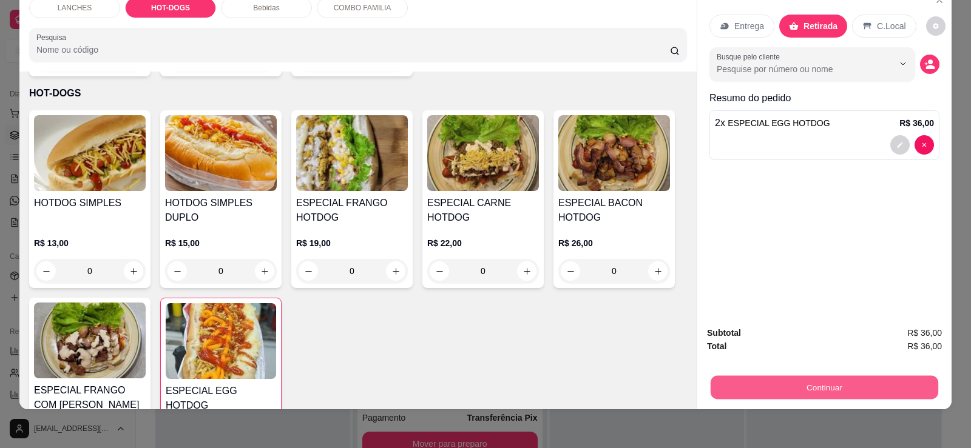
click at [474, 378] on button "Continuar" at bounding box center [823, 387] width 227 height 24
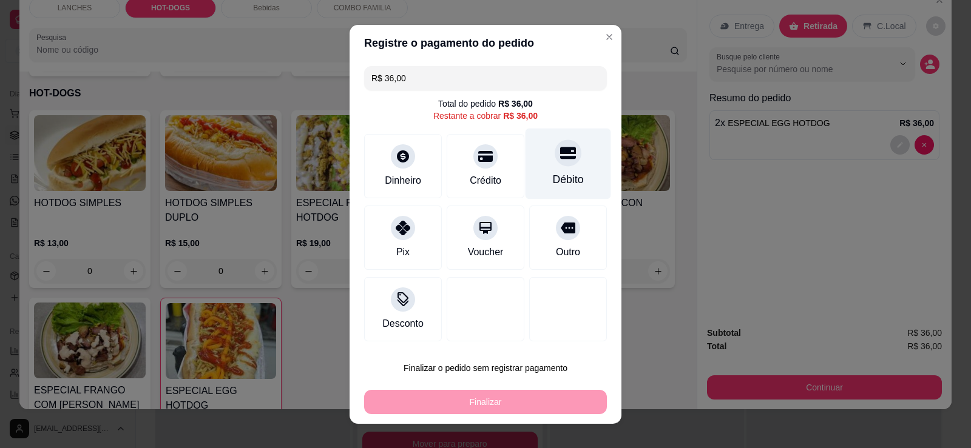
click at [474, 166] on div "Débito" at bounding box center [568, 163] width 86 height 71
type input "R$ 0,00"
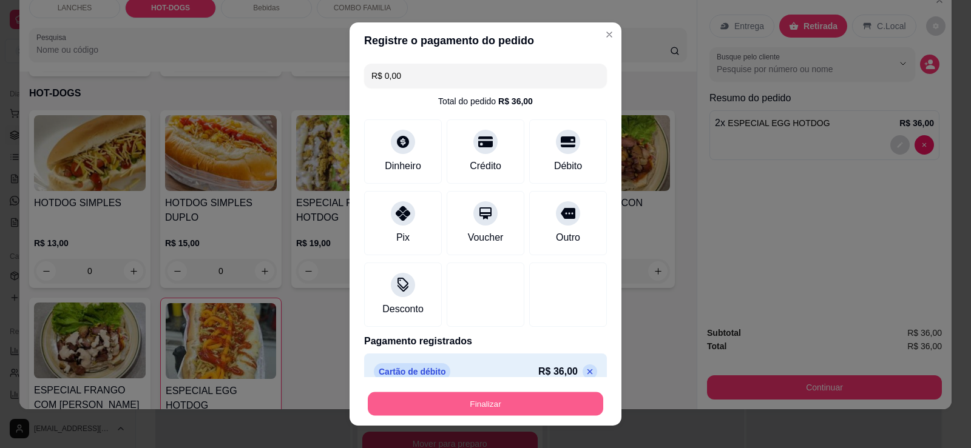
click at [474, 405] on button "Finalizar" at bounding box center [485, 404] width 235 height 24
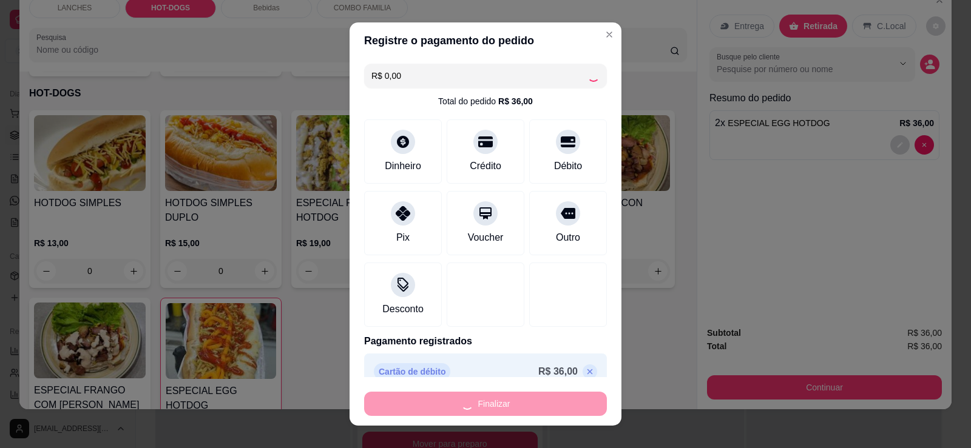
type input "0"
type input "-R$ 36,00"
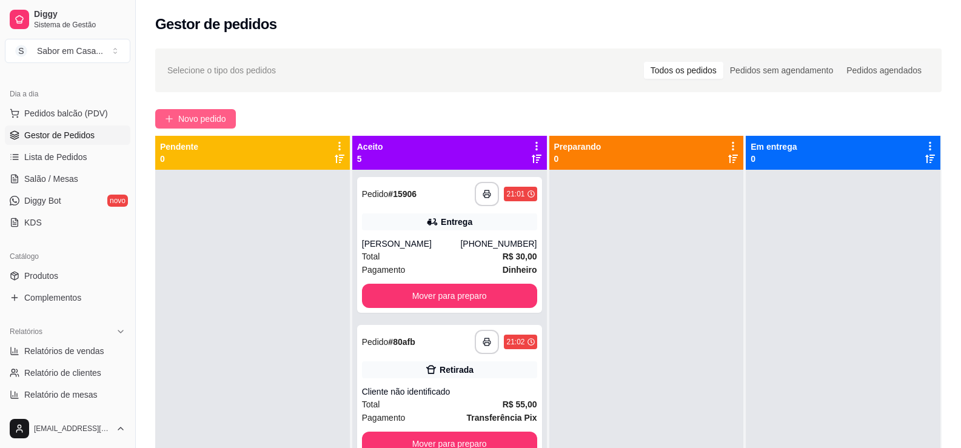
click at [187, 113] on span "Novo pedido" at bounding box center [202, 118] width 48 height 13
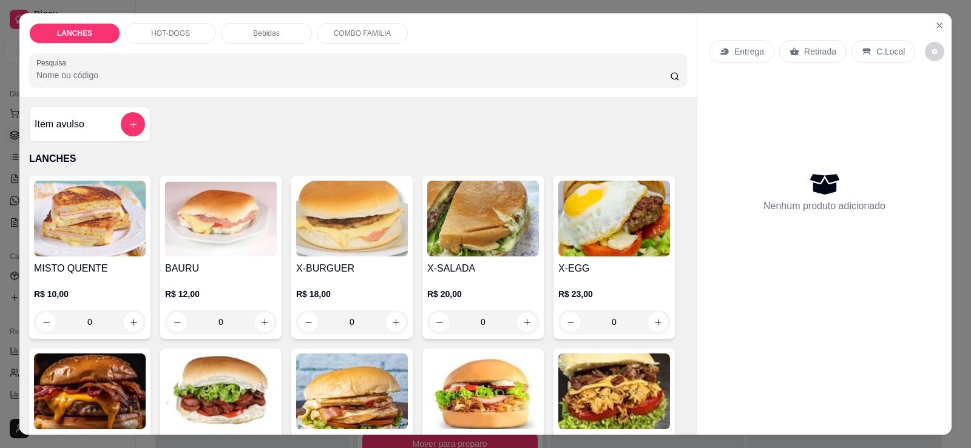
click at [196, 36] on div "HOT-DOGS" at bounding box center [170, 33] width 91 height 21
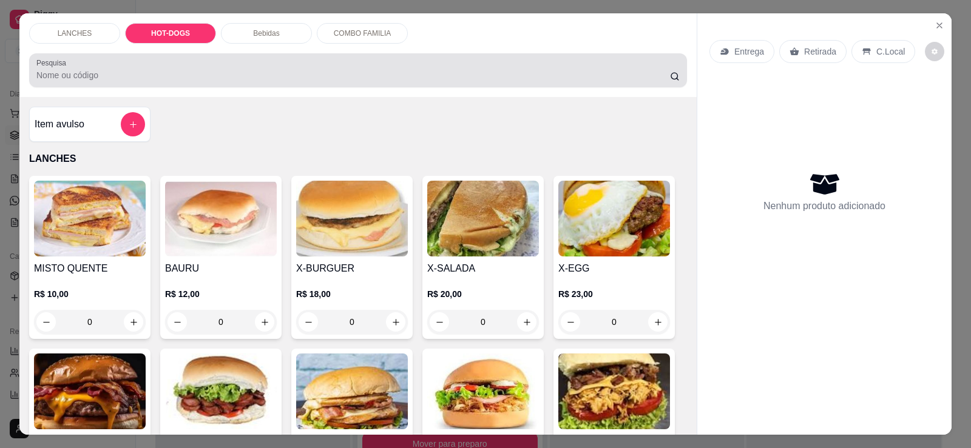
scroll to position [25, 0]
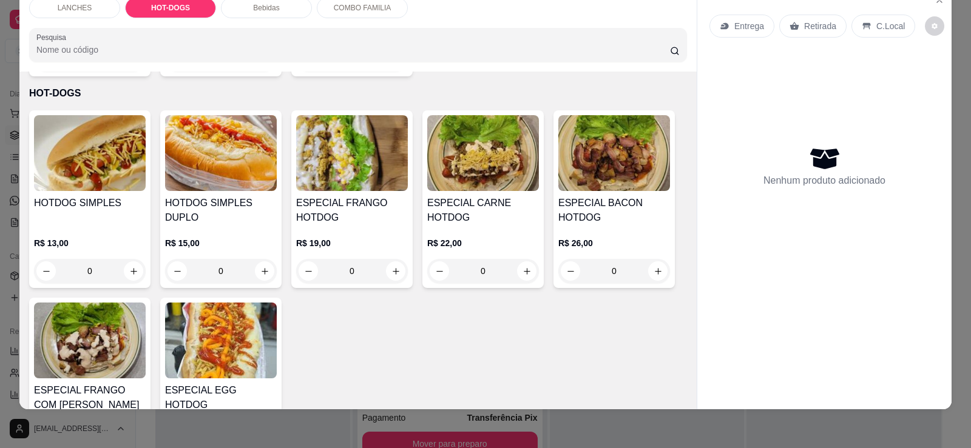
click at [175, 144] on img at bounding box center [221, 153] width 112 height 76
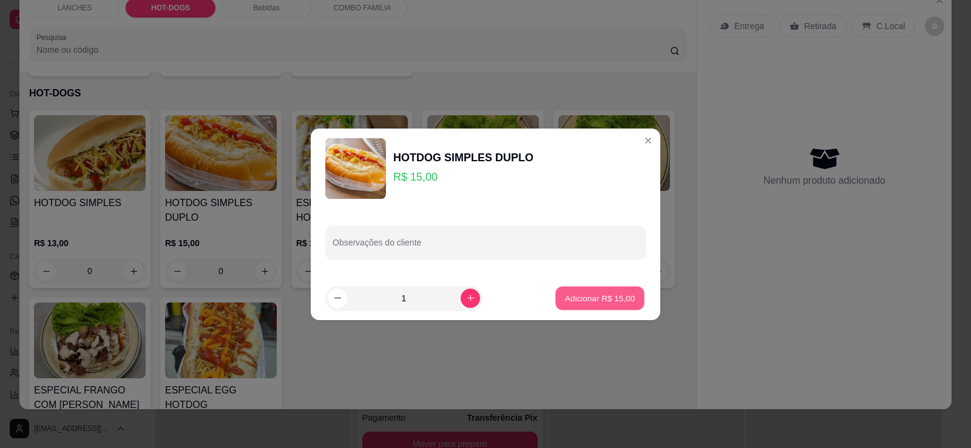
click at [474, 306] on button "Adicionar R$ 15,00" at bounding box center [599, 298] width 89 height 24
type input "1"
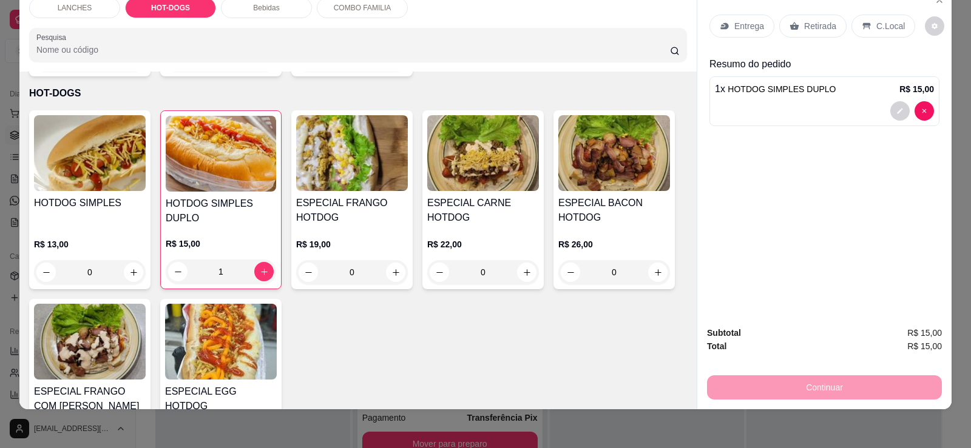
click at [474, 18] on div "Retirada" at bounding box center [812, 26] width 67 height 23
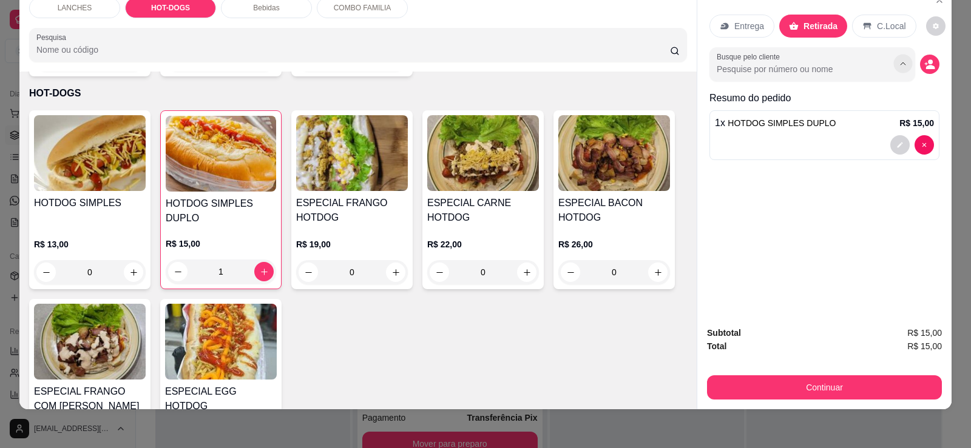
click at [474, 67] on icon "Show suggestions" at bounding box center [903, 64] width 10 height 10
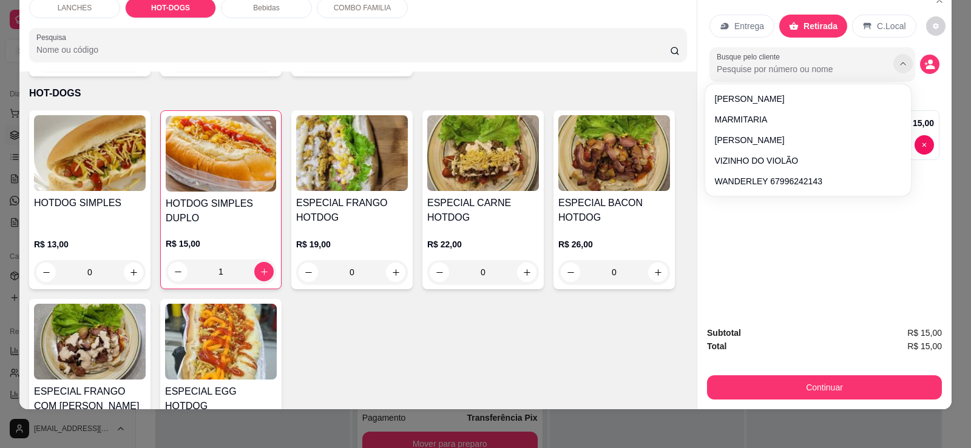
click at [474, 67] on icon "Show suggestions" at bounding box center [903, 64] width 10 height 10
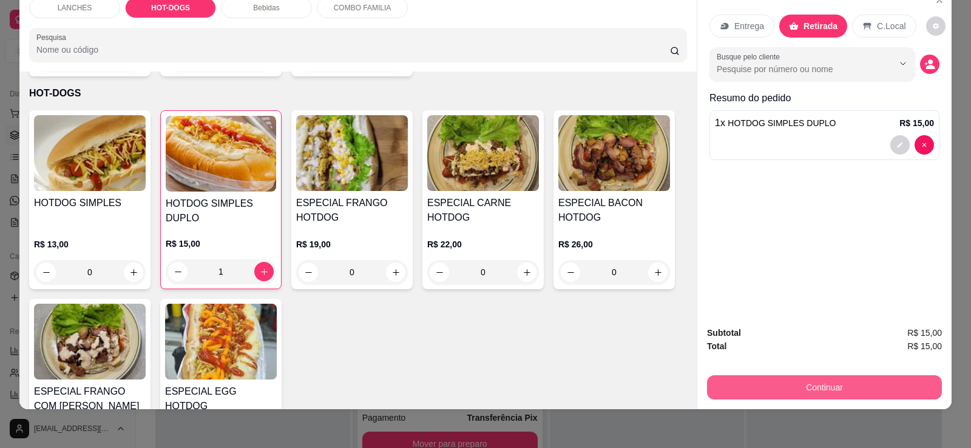
click at [474, 385] on button "Continuar" at bounding box center [824, 387] width 235 height 24
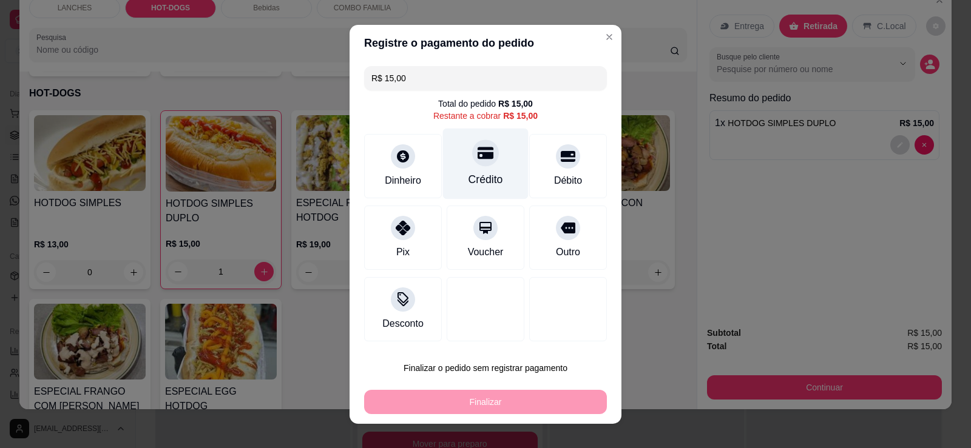
click at [474, 162] on div "Crédito" at bounding box center [486, 163] width 86 height 71
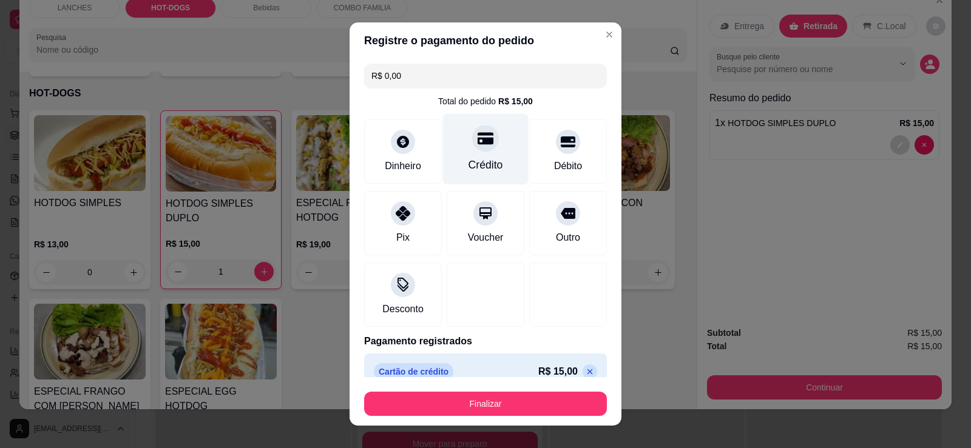
type input "R$ 0,00"
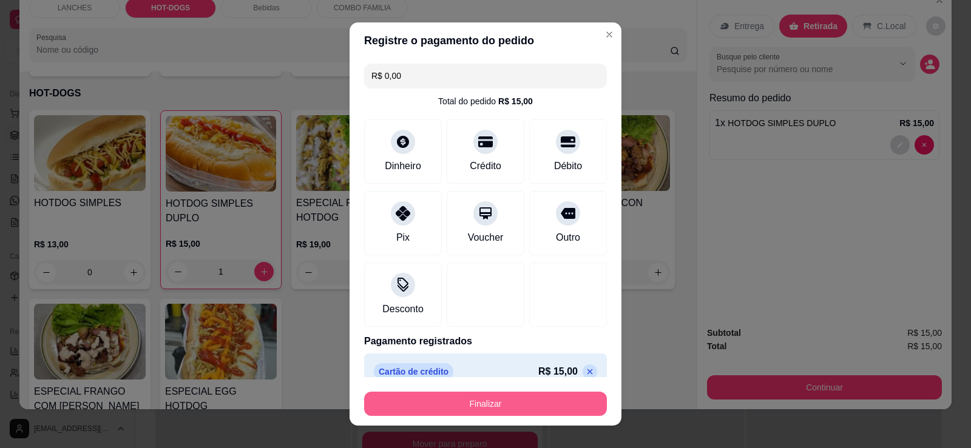
click at [474, 404] on button "Finalizar" at bounding box center [485, 404] width 243 height 24
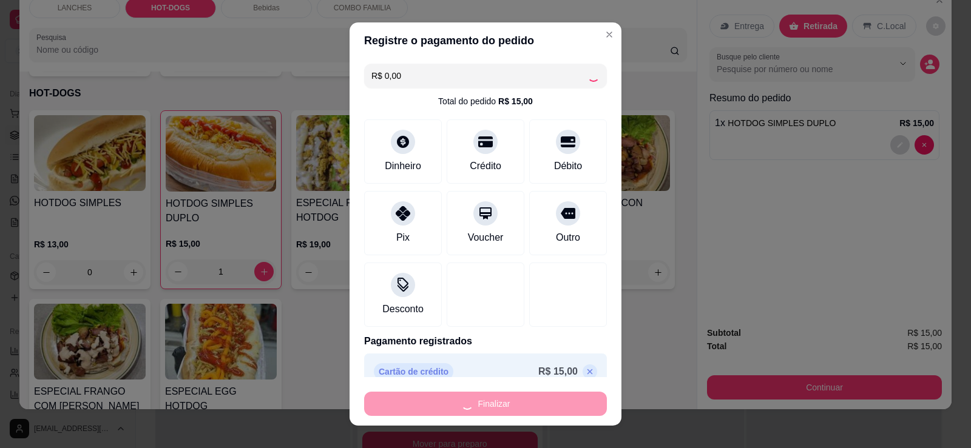
type input "0"
type input "-R$ 15,00"
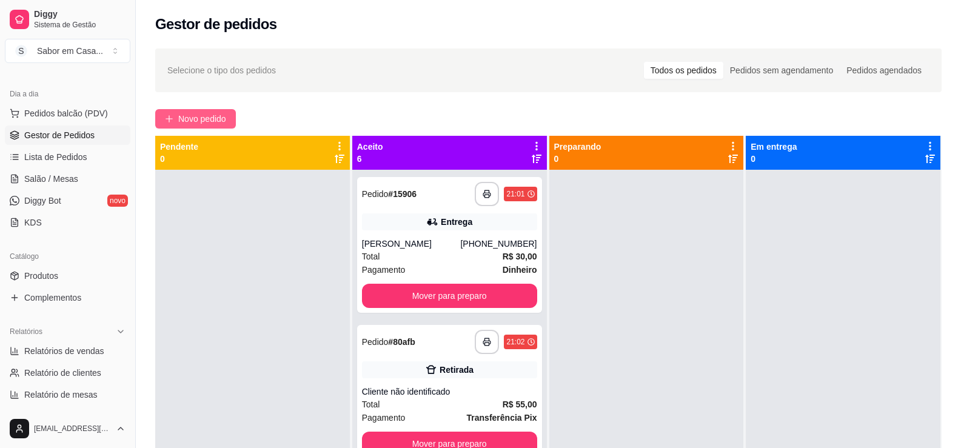
click at [208, 110] on button "Novo pedido" at bounding box center [195, 118] width 81 height 19
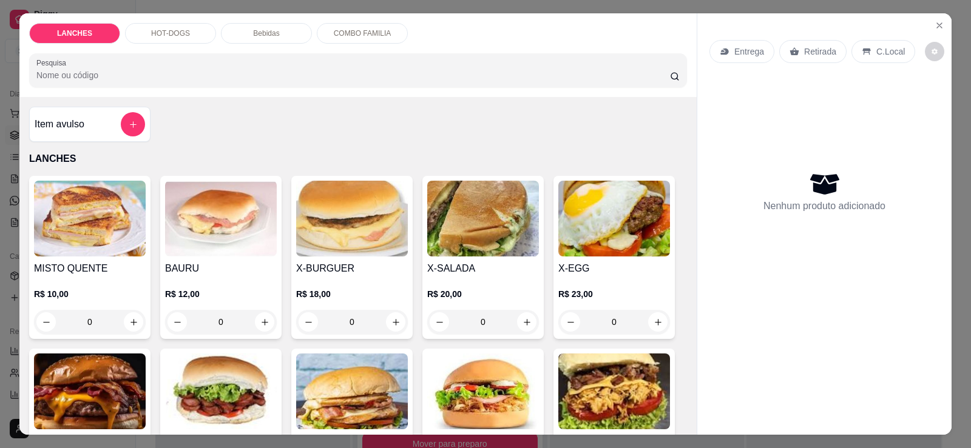
click at [443, 220] on img at bounding box center [483, 219] width 112 height 76
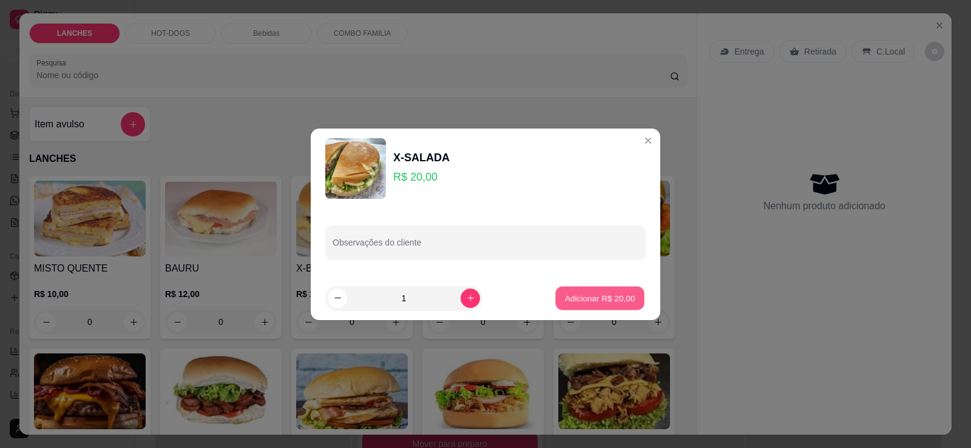
click at [474, 305] on button "Adicionar R$ 20,00" at bounding box center [599, 298] width 89 height 24
type input "1"
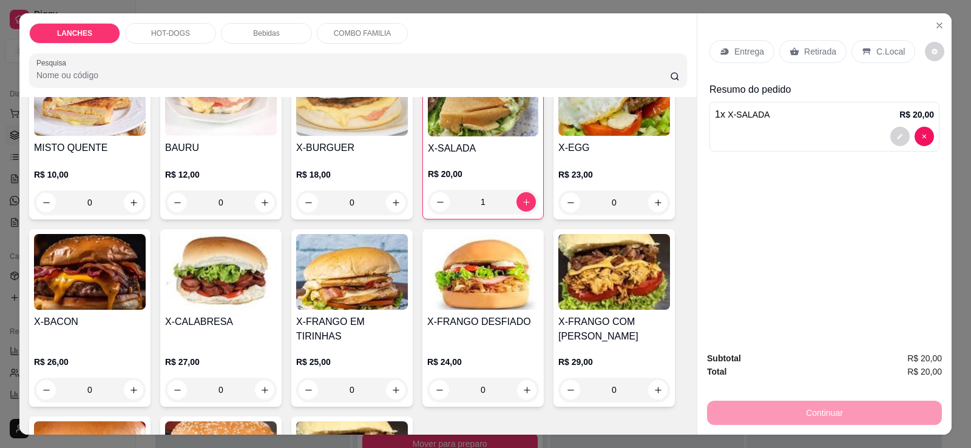
scroll to position [121, 0]
click at [95, 292] on img at bounding box center [90, 272] width 112 height 76
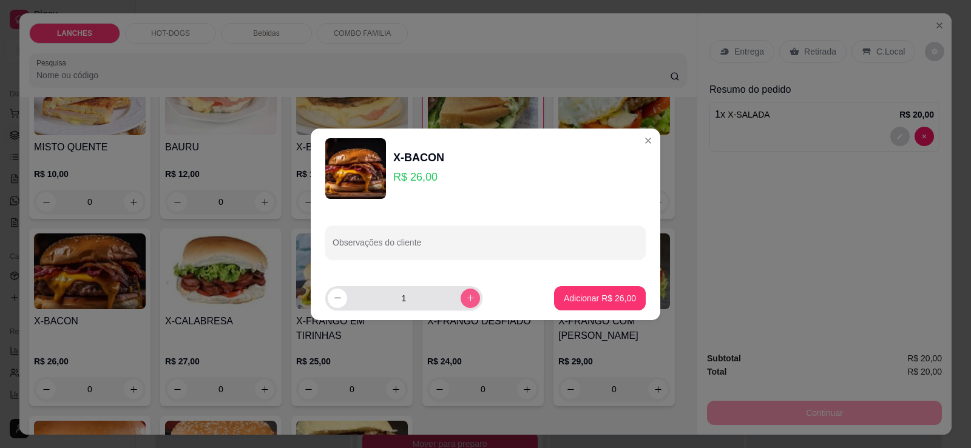
click at [466, 296] on icon "increase-product-quantity" at bounding box center [470, 298] width 9 height 9
type input "2"
click at [474, 294] on button "Adicionar R$ 52,00" at bounding box center [599, 298] width 89 height 24
type input "2"
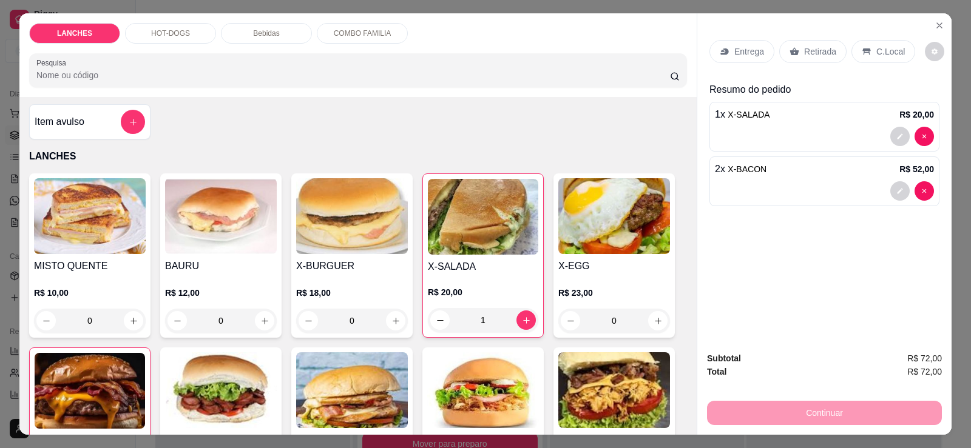
scroll to position [0, 0]
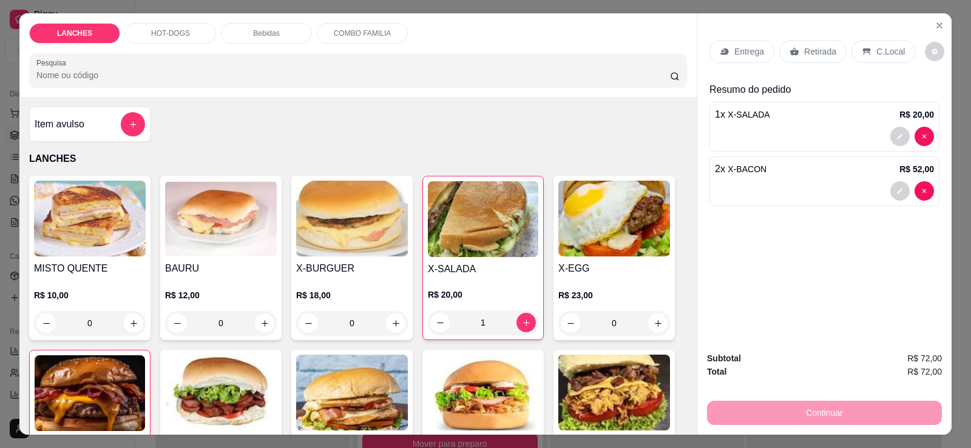
click at [264, 35] on p "Bebidas" at bounding box center [266, 34] width 26 height 10
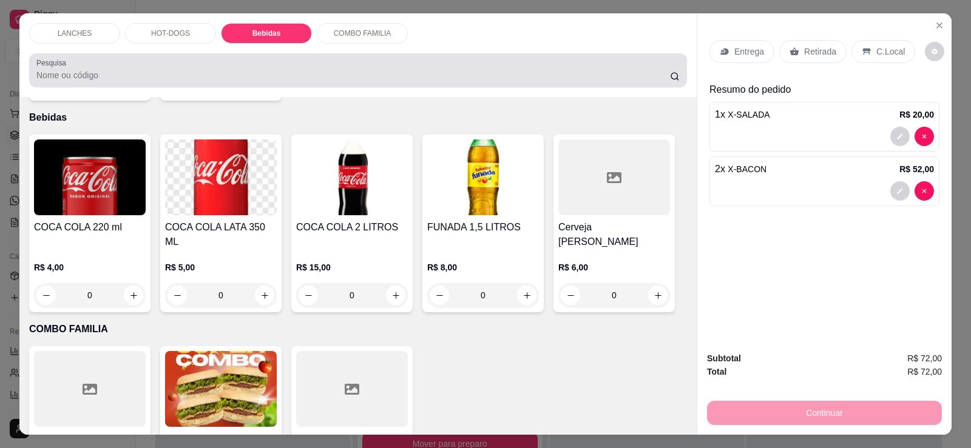
scroll to position [25, 0]
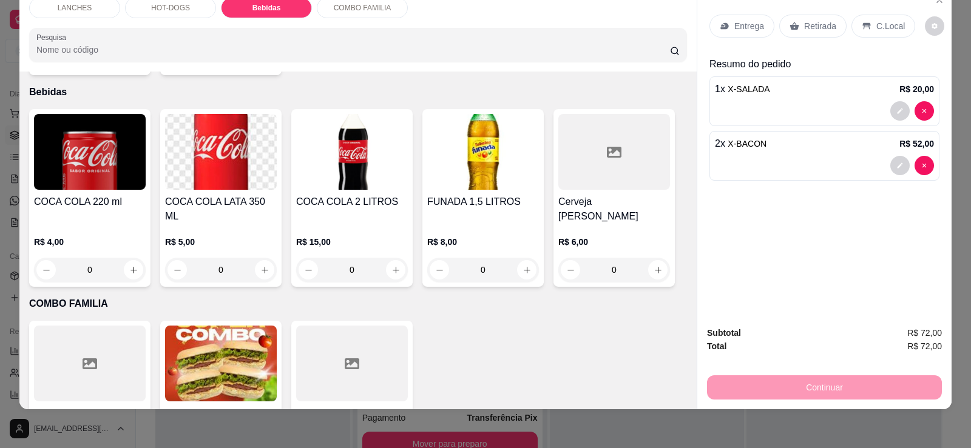
click at [474, 135] on img at bounding box center [483, 152] width 112 height 76
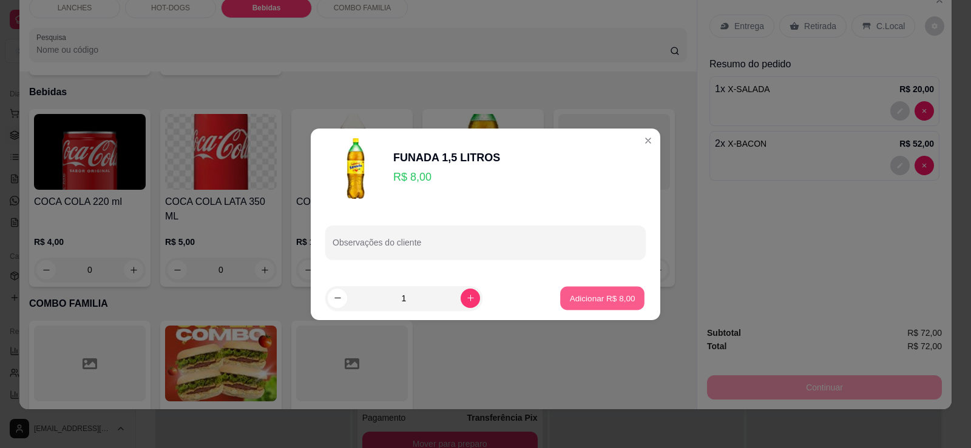
click at [474, 288] on button "Adicionar R$ 8,00" at bounding box center [602, 298] width 84 height 24
type input "1"
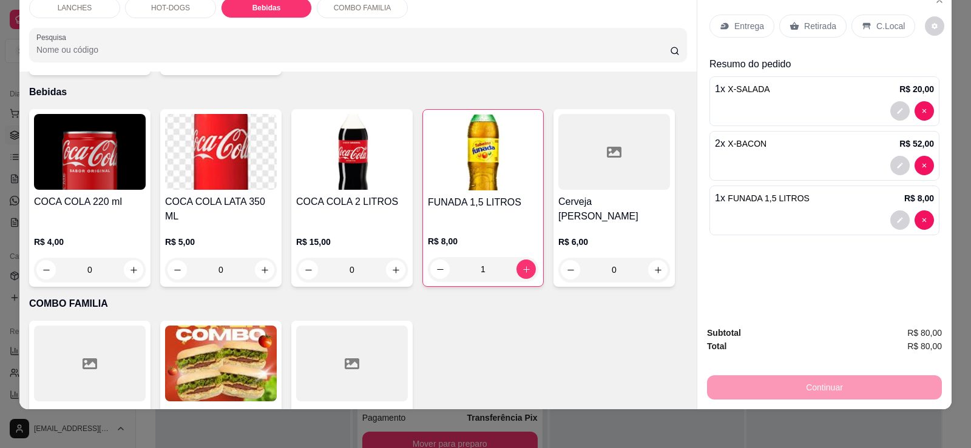
click at [474, 308] on div "Entrega Retirada C.Local Resumo do pedido 1 x X-SALADA R$ 20,00 2 x X-BACON R$ …" at bounding box center [824, 152] width 254 height 329
click at [474, 25] on p "Retirada" at bounding box center [820, 26] width 32 height 12
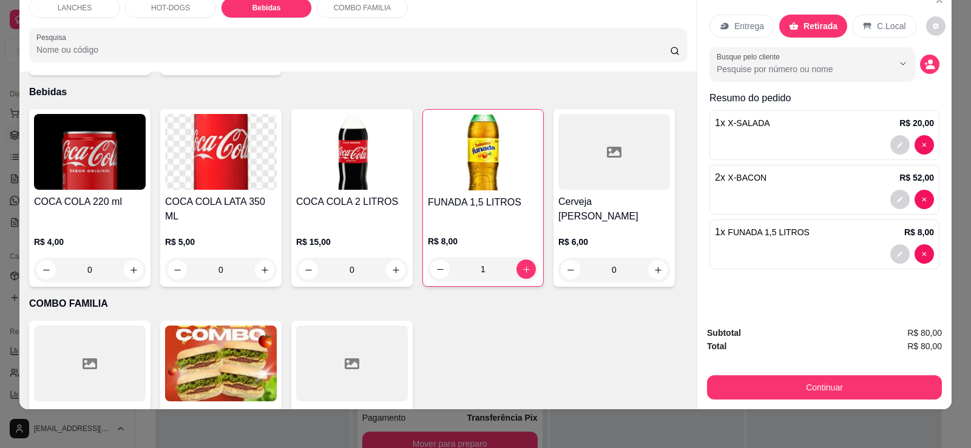
click at [474, 372] on div "Continuar" at bounding box center [824, 385] width 235 height 27
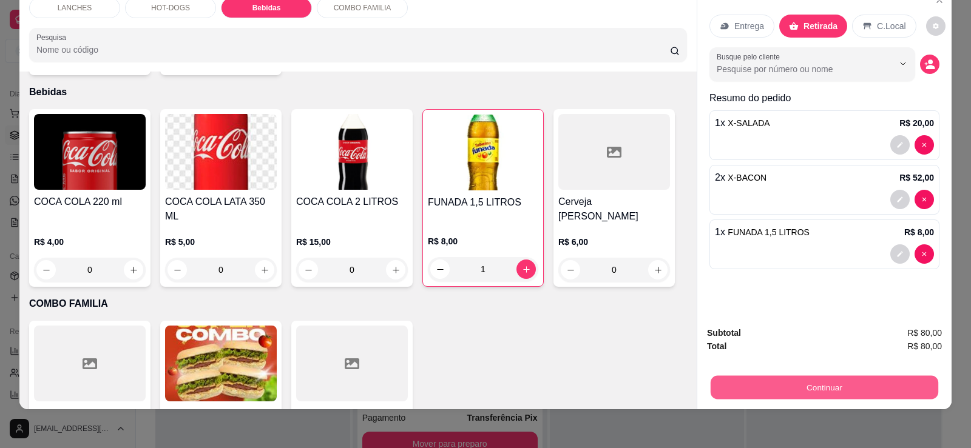
click at [474, 381] on button "Continuar" at bounding box center [823, 387] width 227 height 24
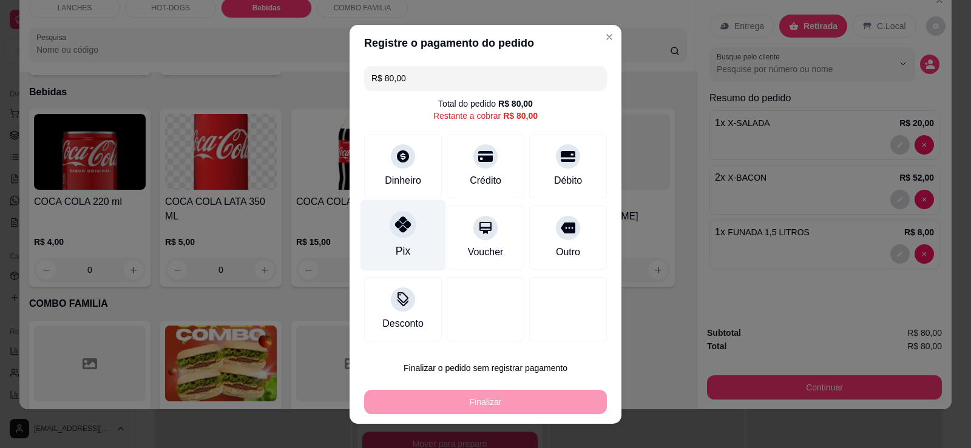
click at [397, 232] on icon at bounding box center [403, 225] width 16 height 16
type input "R$ 0,00"
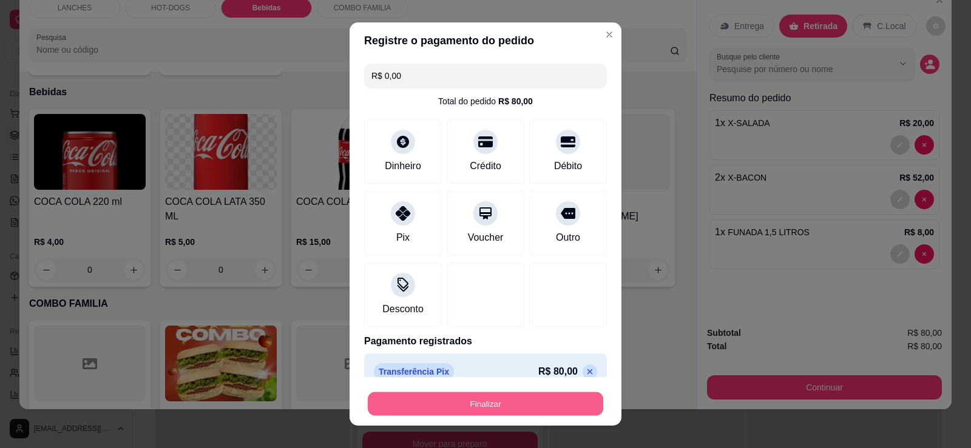
click at [463, 409] on button "Finalizar" at bounding box center [485, 404] width 235 height 24
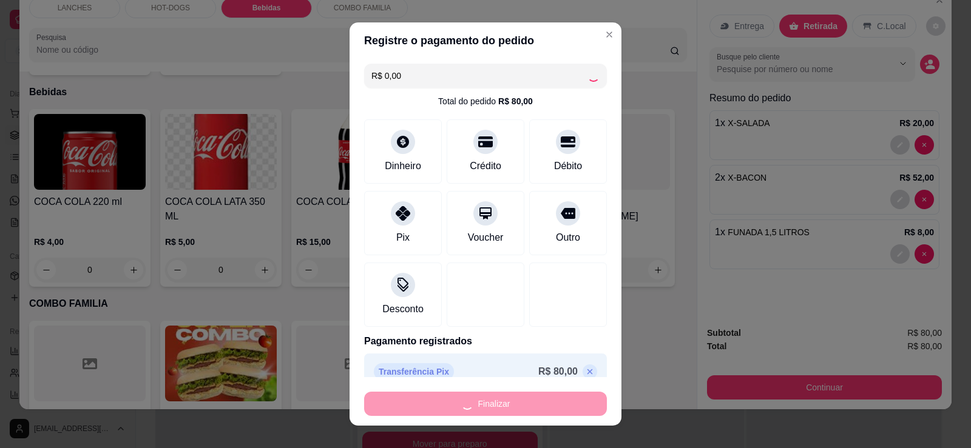
type input "0"
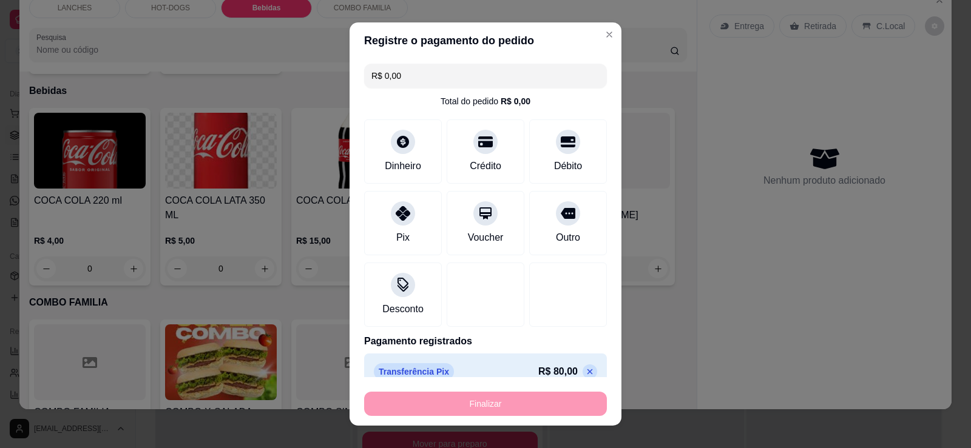
type input "-R$ 80,00"
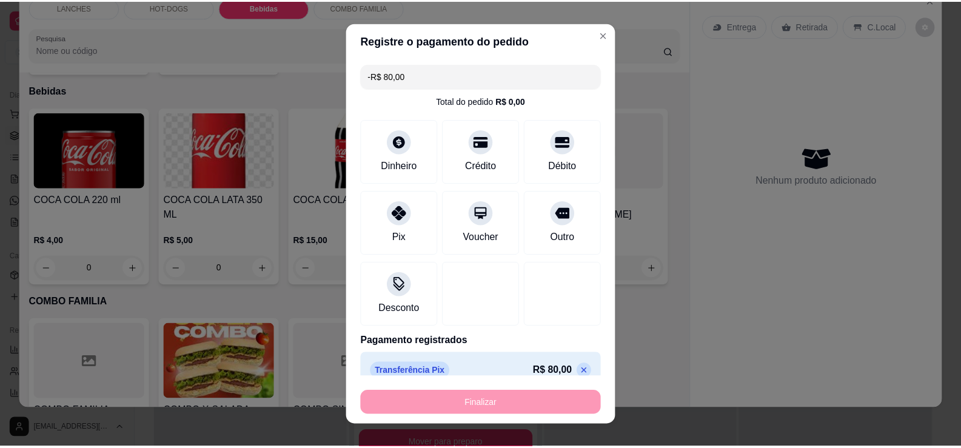
scroll to position [997, 0]
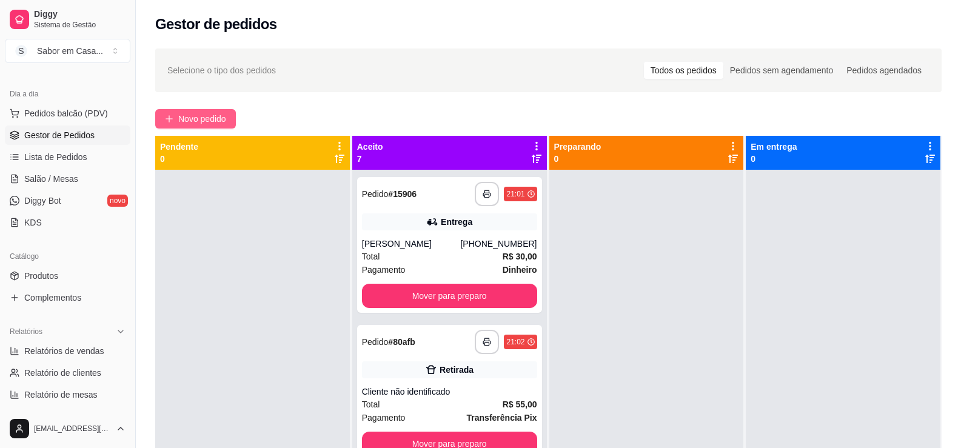
click at [175, 123] on button "Novo pedido" at bounding box center [195, 118] width 81 height 19
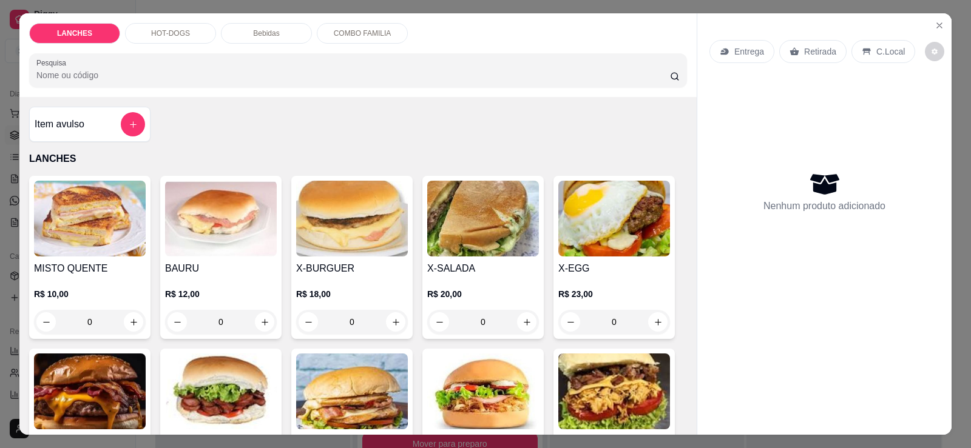
click at [474, 223] on img at bounding box center [614, 219] width 112 height 76
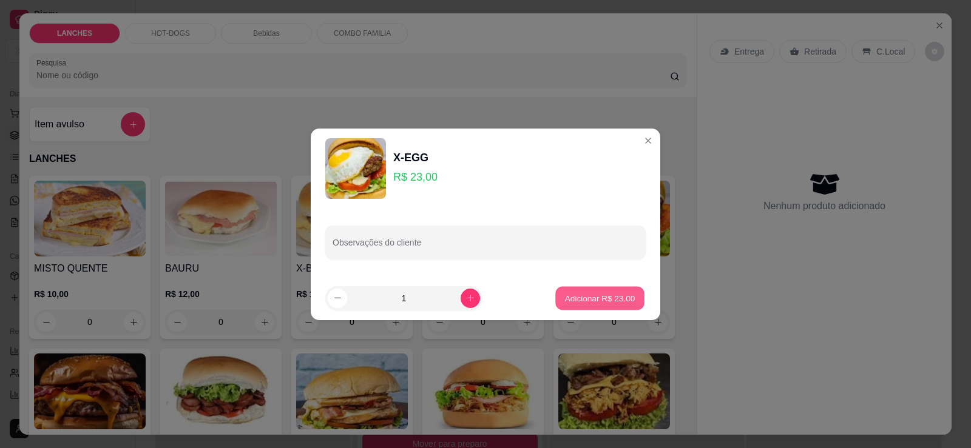
click at [474, 298] on p "Adicionar R$ 23,00" at bounding box center [600, 298] width 70 height 12
type input "1"
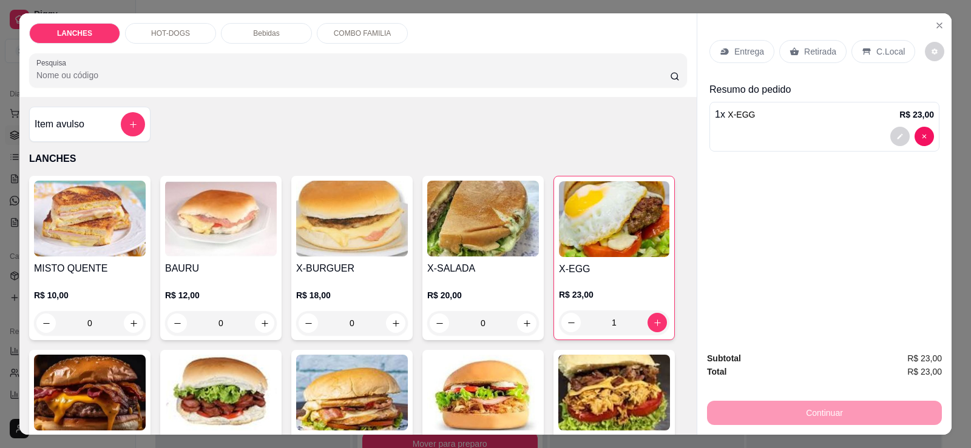
click at [474, 58] on p "Retirada" at bounding box center [820, 51] width 32 height 12
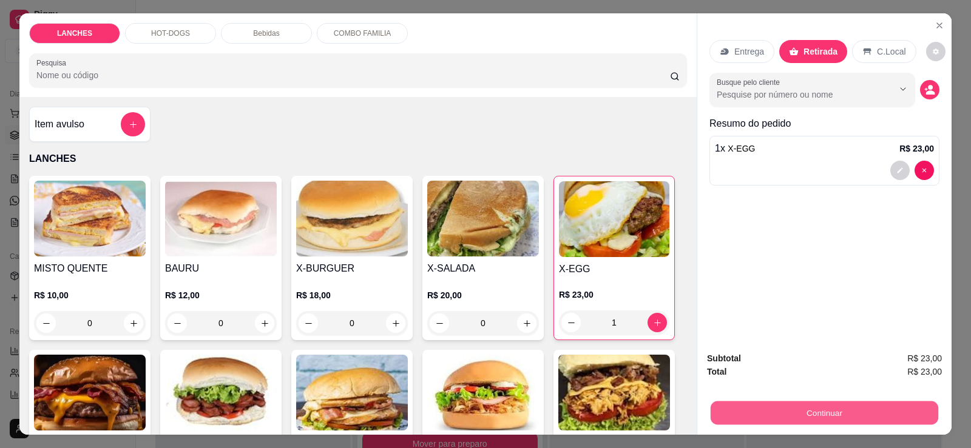
click at [474, 403] on button "Continuar" at bounding box center [823, 413] width 227 height 24
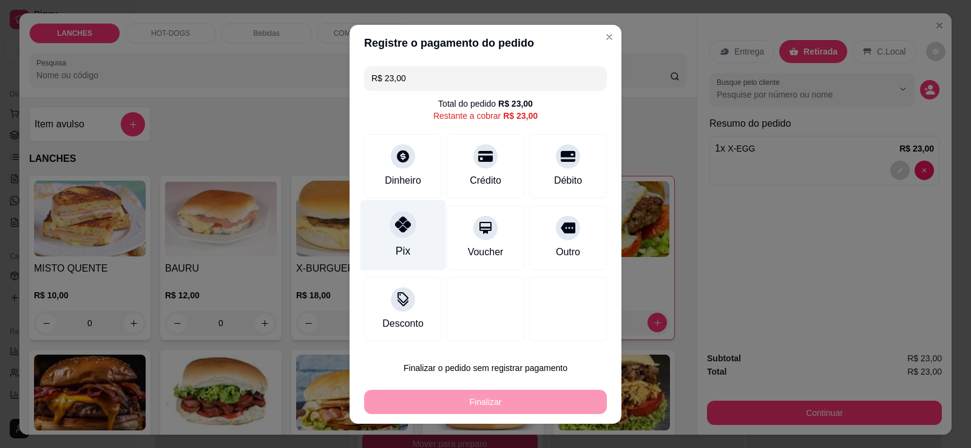
click at [407, 233] on div at bounding box center [402, 224] width 27 height 27
type input "R$ 0,00"
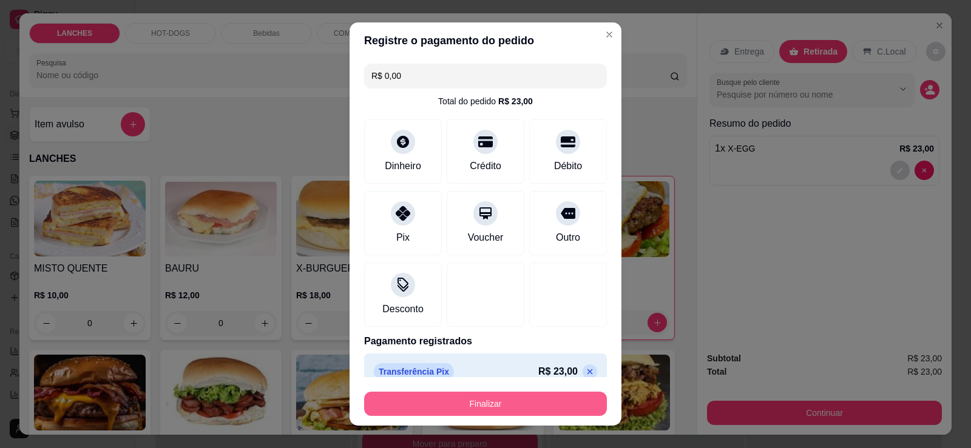
click at [474, 401] on button "Finalizar" at bounding box center [485, 404] width 243 height 24
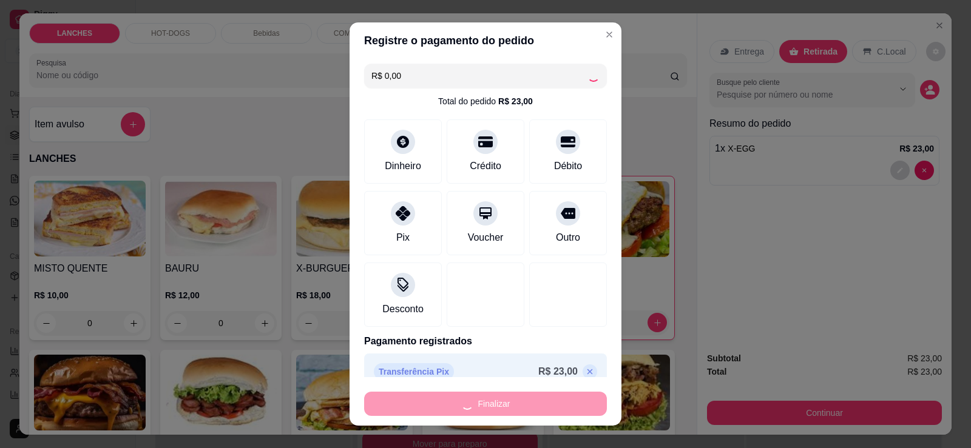
type input "0"
type input "-R$ 23,00"
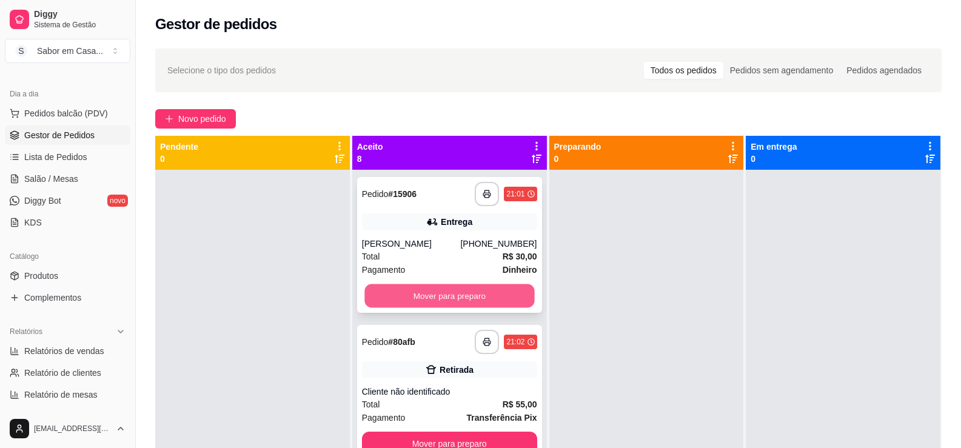
click at [440, 294] on button "Mover para preparo" at bounding box center [450, 296] width 170 height 24
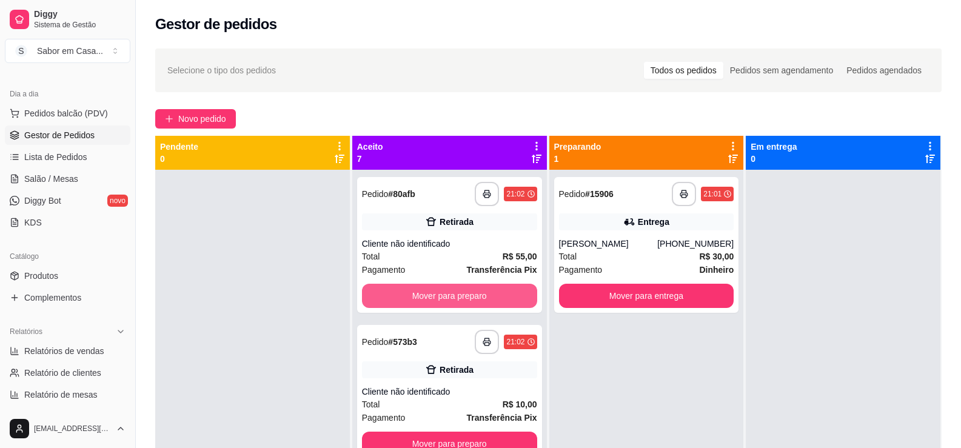
click at [440, 294] on button "Mover para preparo" at bounding box center [449, 296] width 175 height 24
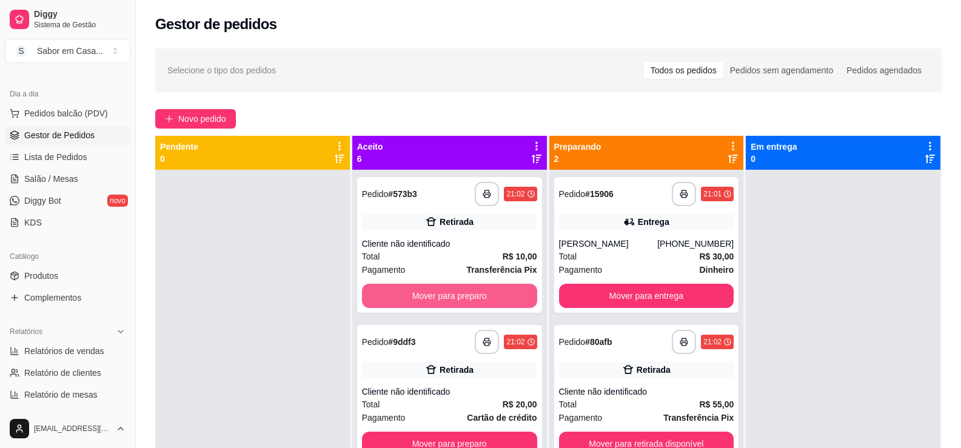
click at [440, 294] on button "Mover para preparo" at bounding box center [449, 296] width 175 height 24
click at [440, 294] on button "Mover para preparo" at bounding box center [450, 296] width 170 height 24
click at [440, 294] on button "Mover para preparo" at bounding box center [449, 296] width 175 height 24
click at [440, 292] on button "Mover para preparo" at bounding box center [449, 296] width 175 height 24
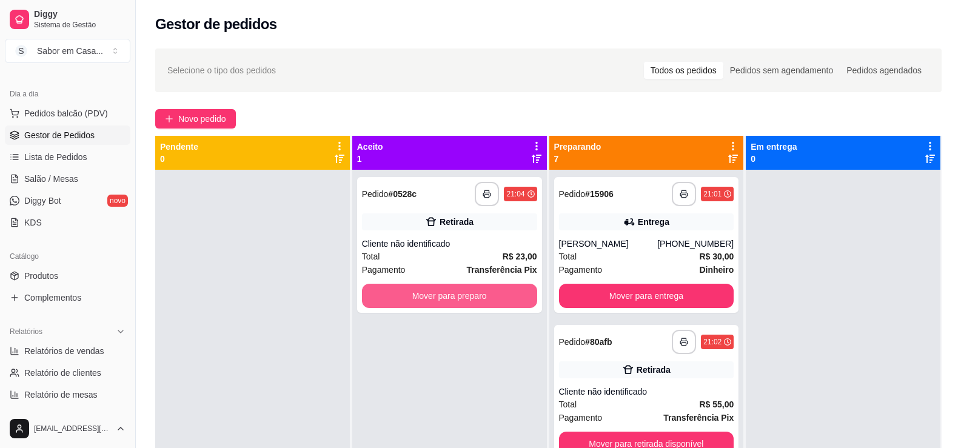
click at [440, 292] on button "Mover para preparo" at bounding box center [449, 296] width 175 height 24
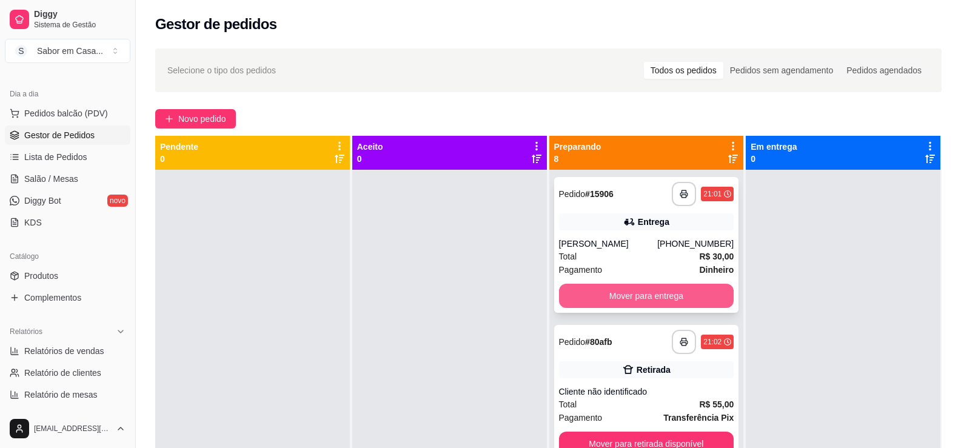
click at [474, 289] on button "Mover para entrega" at bounding box center [646, 296] width 175 height 24
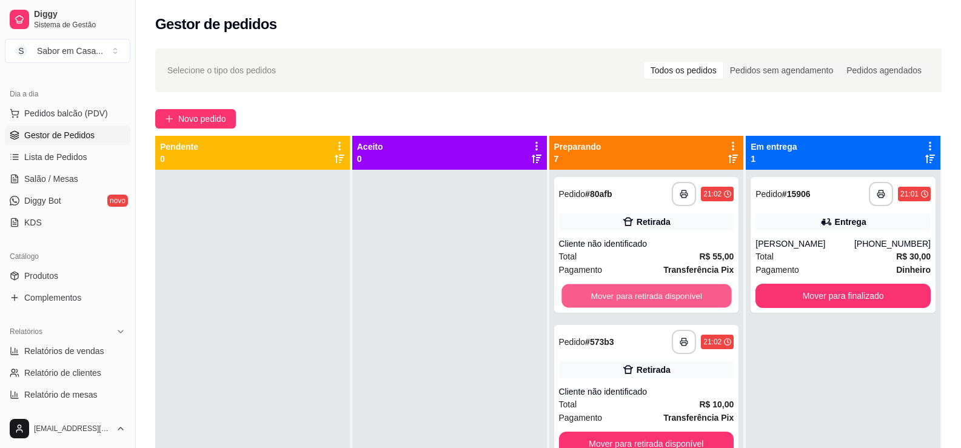
click at [474, 289] on button "Mover para retirada disponível" at bounding box center [647, 296] width 170 height 24
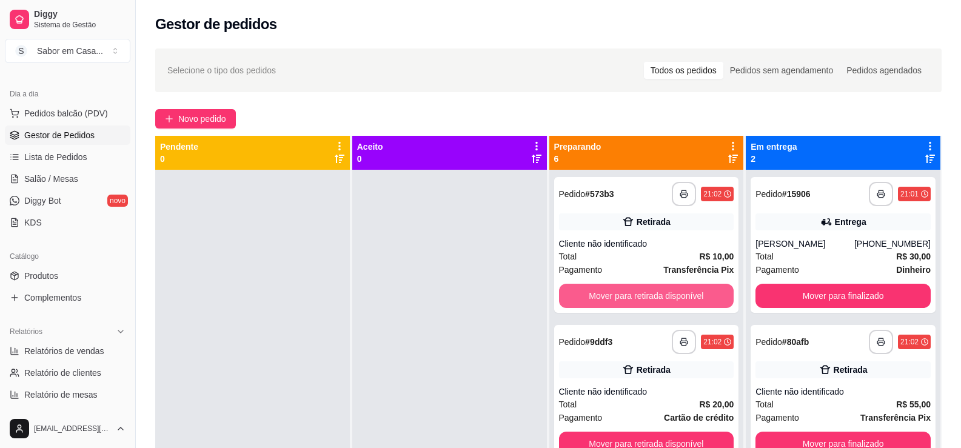
click at [474, 288] on button "Mover para retirada disponível" at bounding box center [646, 296] width 175 height 24
click at [474, 288] on button "Mover para retirada disponível" at bounding box center [647, 296] width 170 height 24
click at [474, 288] on button "Mover para retirada disponível" at bounding box center [646, 296] width 175 height 24
click at [474, 288] on button "Mover para retirada disponível" at bounding box center [647, 296] width 170 height 24
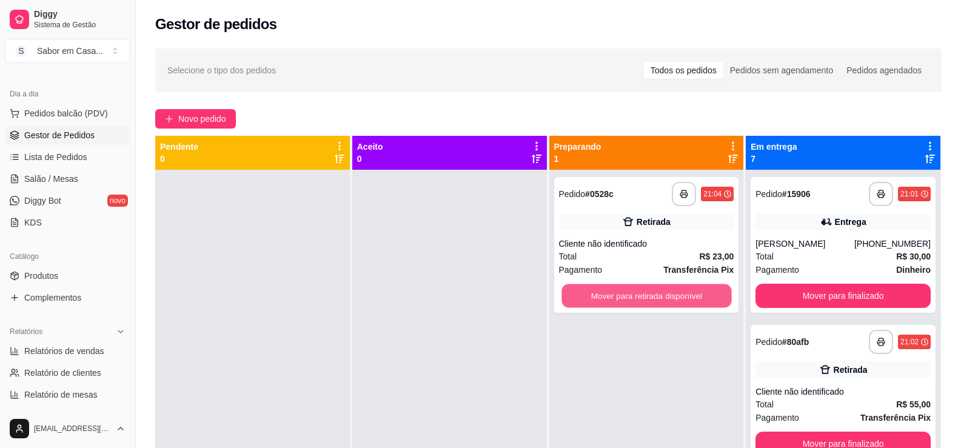
click at [474, 288] on button "Mover para retirada disponível" at bounding box center [647, 296] width 170 height 24
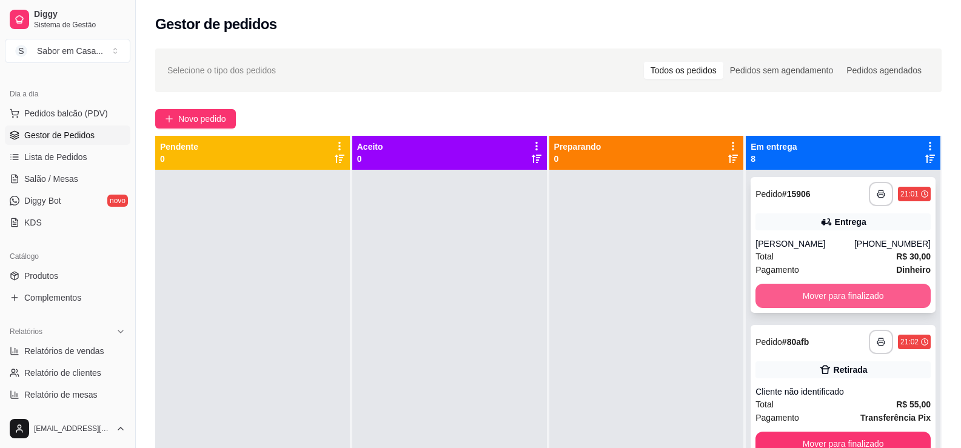
click at [474, 289] on button "Mover para finalizado" at bounding box center [843, 296] width 175 height 24
click at [474, 289] on button "Mover para finalizado" at bounding box center [844, 296] width 170 height 24
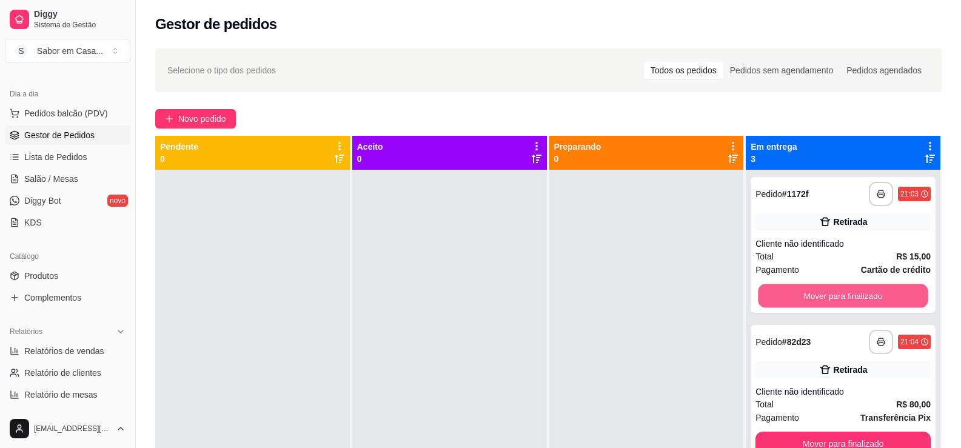
click at [474, 288] on button "Mover para finalizado" at bounding box center [844, 296] width 170 height 24
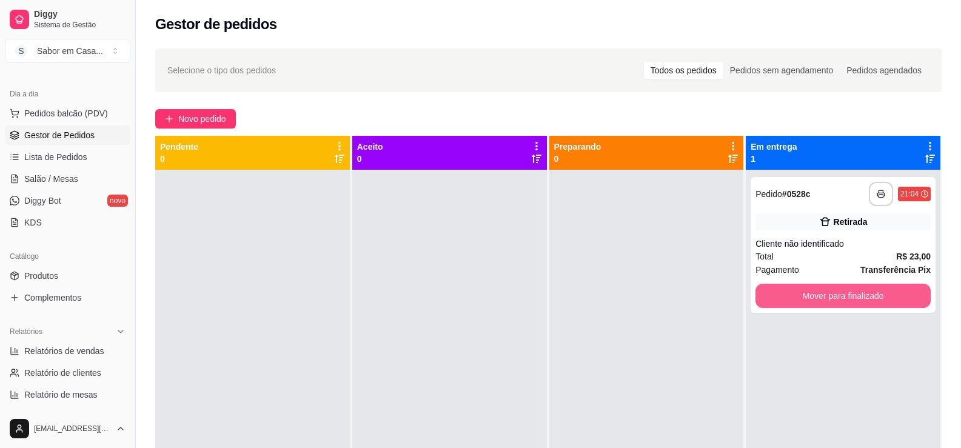
click at [474, 288] on button "Mover para finalizado" at bounding box center [843, 296] width 175 height 24
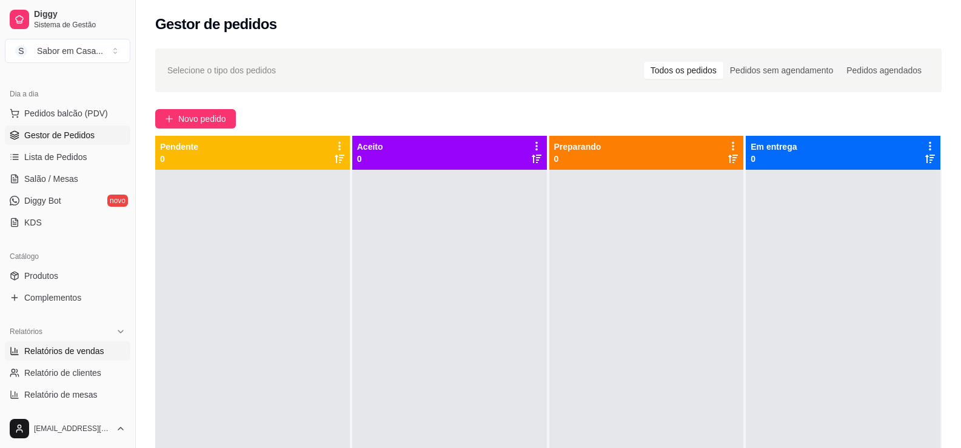
click at [61, 352] on span "Relatórios de vendas" at bounding box center [64, 351] width 80 height 12
select select "ALL"
select select "0"
